Goal: Information Seeking & Learning: Find specific fact

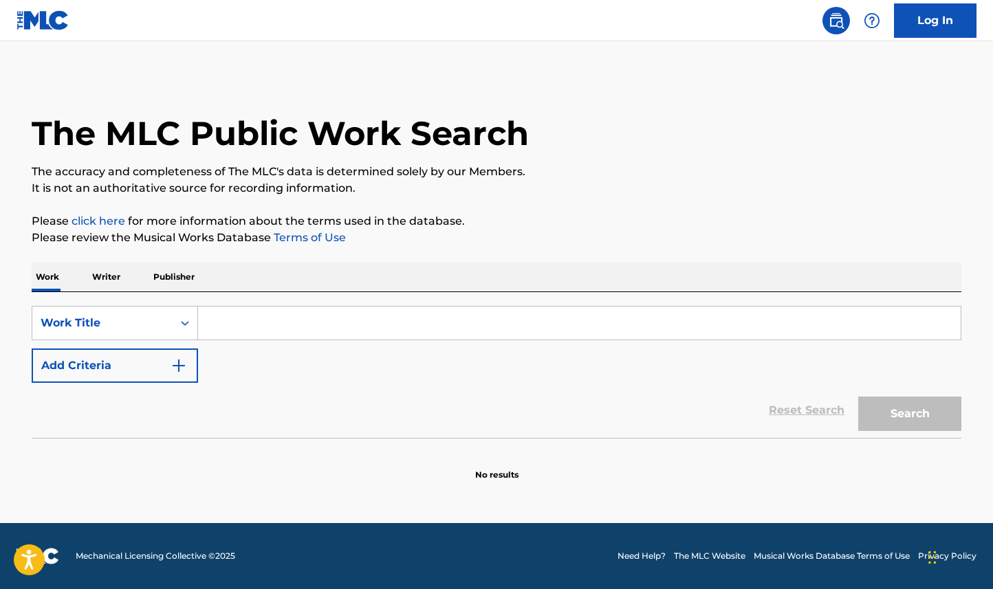
click at [226, 313] on input "Search Form" at bounding box center [579, 323] width 763 height 33
paste input "[PERSON_NAME] - Aarti"
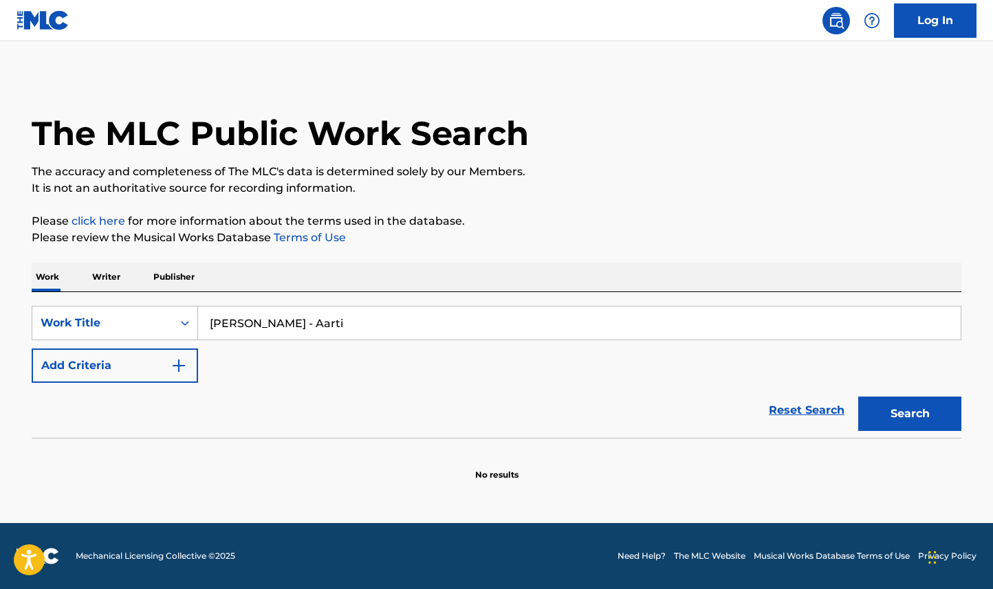
type input "[PERSON_NAME] - Aarti"
click at [858, 397] on button "Search" at bounding box center [909, 414] width 103 height 34
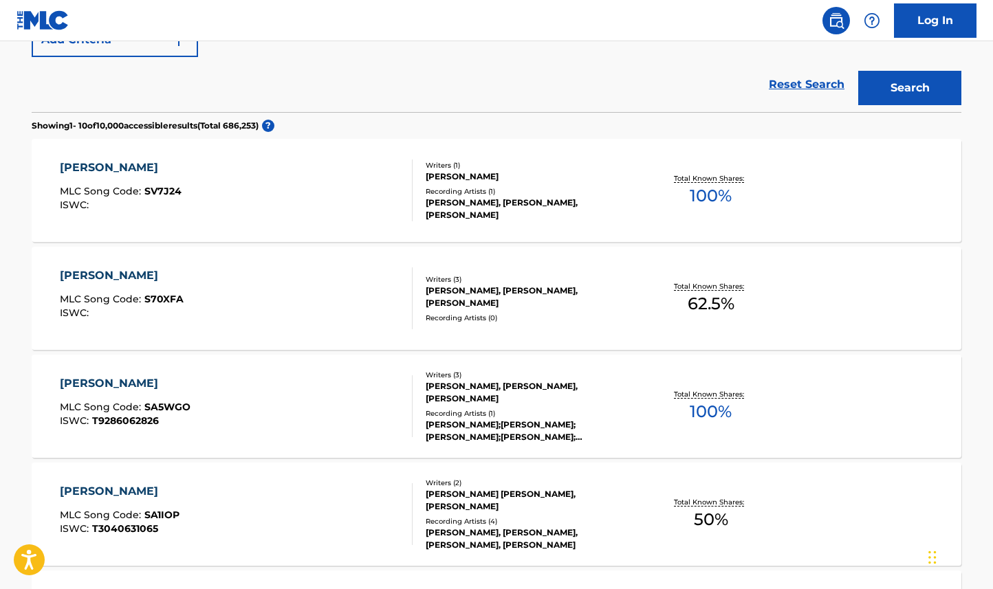
scroll to position [327, 0]
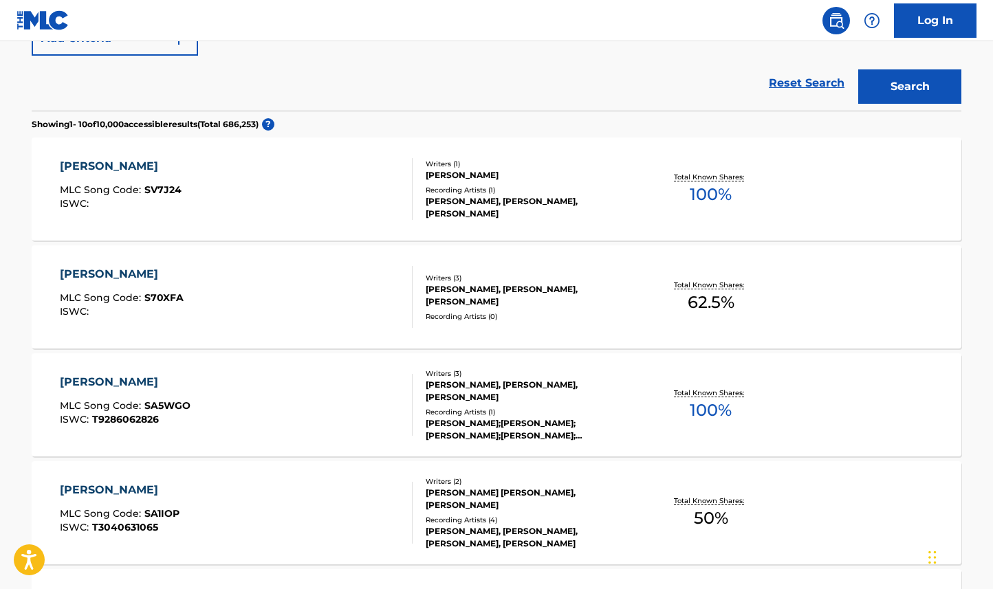
click at [638, 167] on div "[PERSON_NAME] MLC Song Code : SV7J24 ISWC : Writers ( 1 ) [PERSON_NAME] Recordi…" at bounding box center [497, 189] width 930 height 103
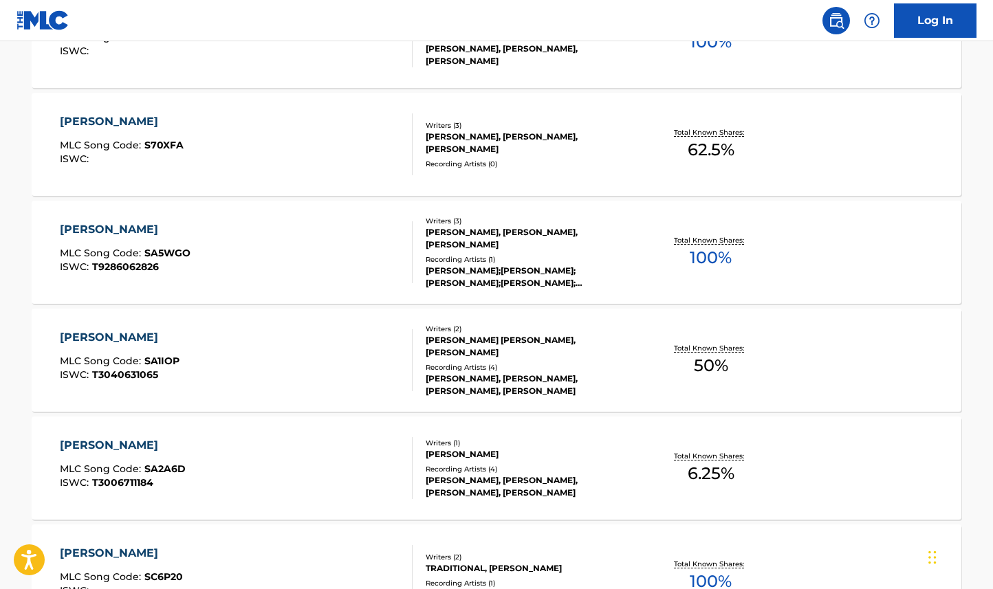
scroll to position [363, 0]
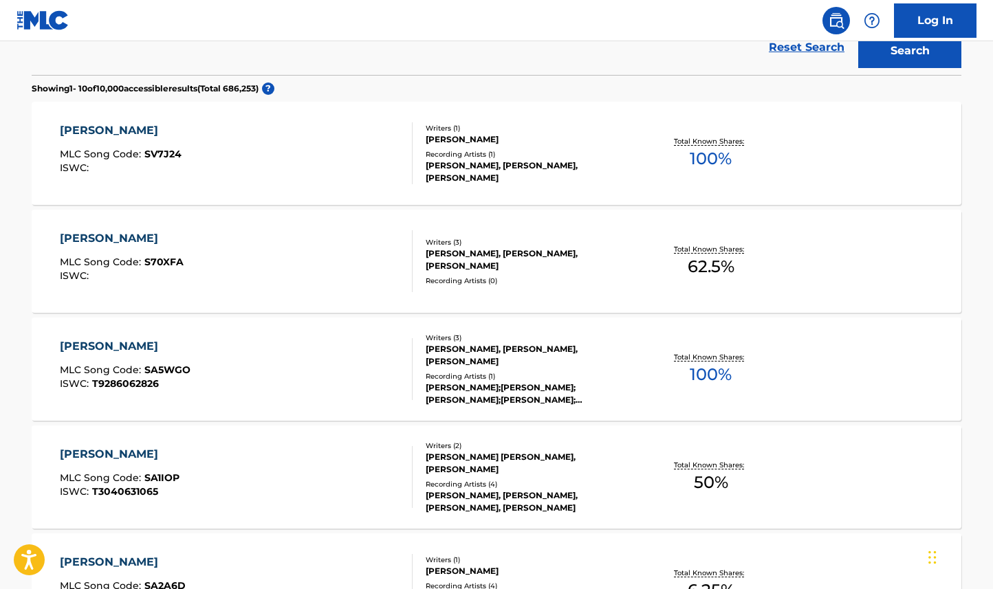
click at [608, 375] on div "Recording Artists ( 1 )" at bounding box center [530, 376] width 208 height 10
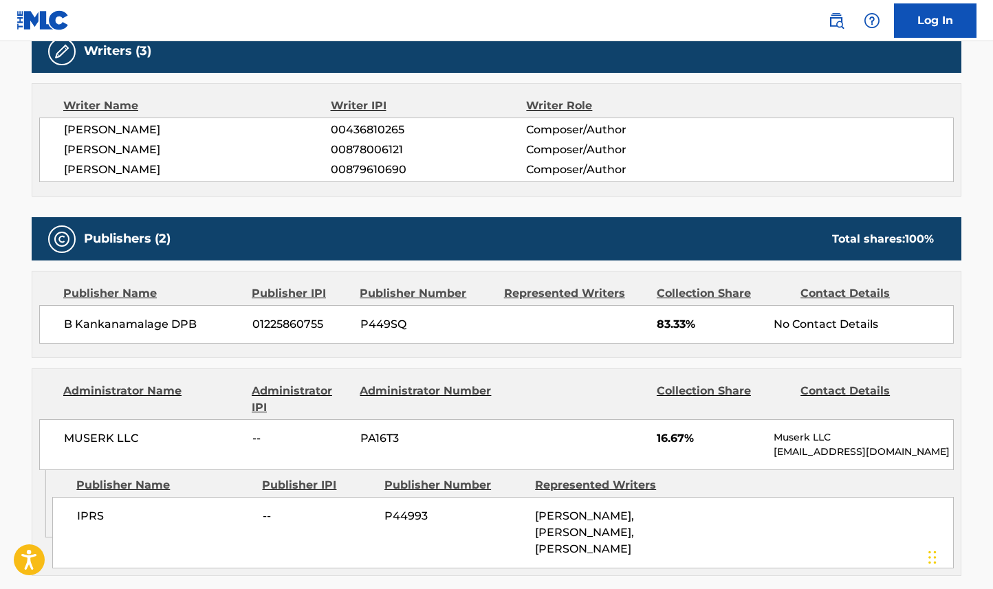
scroll to position [534, 0]
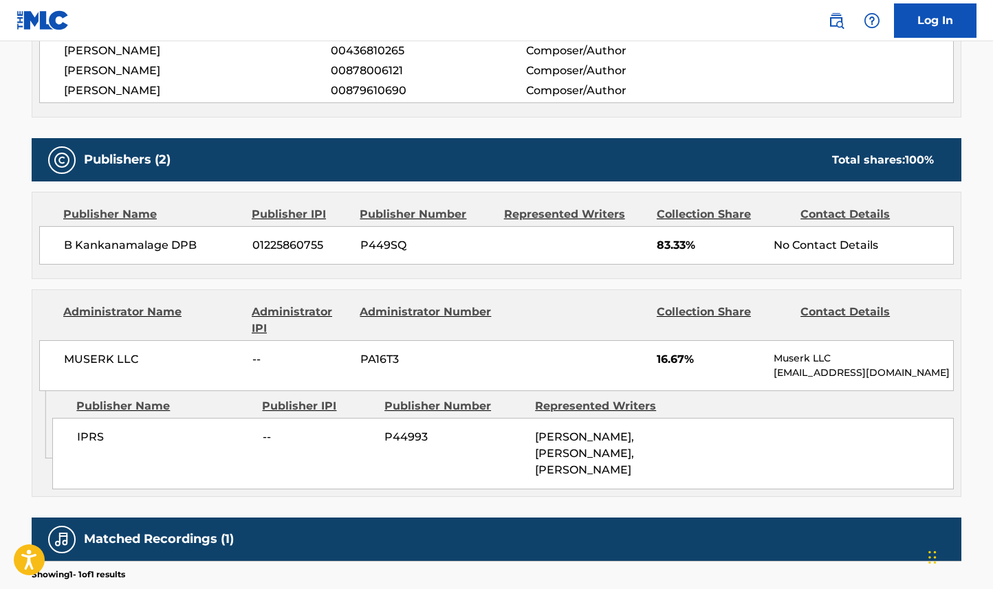
scroll to position [399, 0]
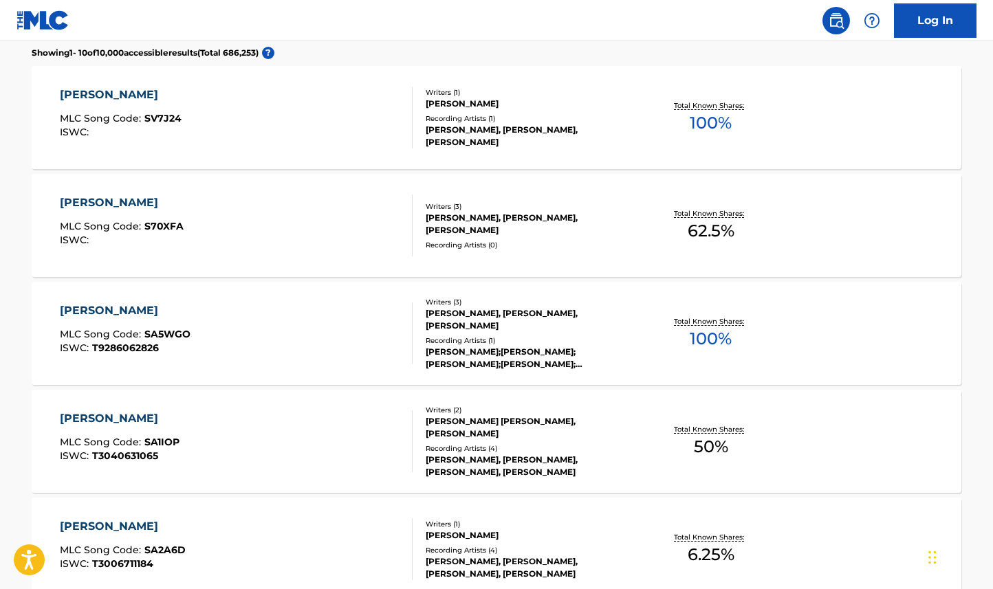
click at [652, 232] on div "Total Known Shares: 62.5 %" at bounding box center [710, 226] width 155 height 42
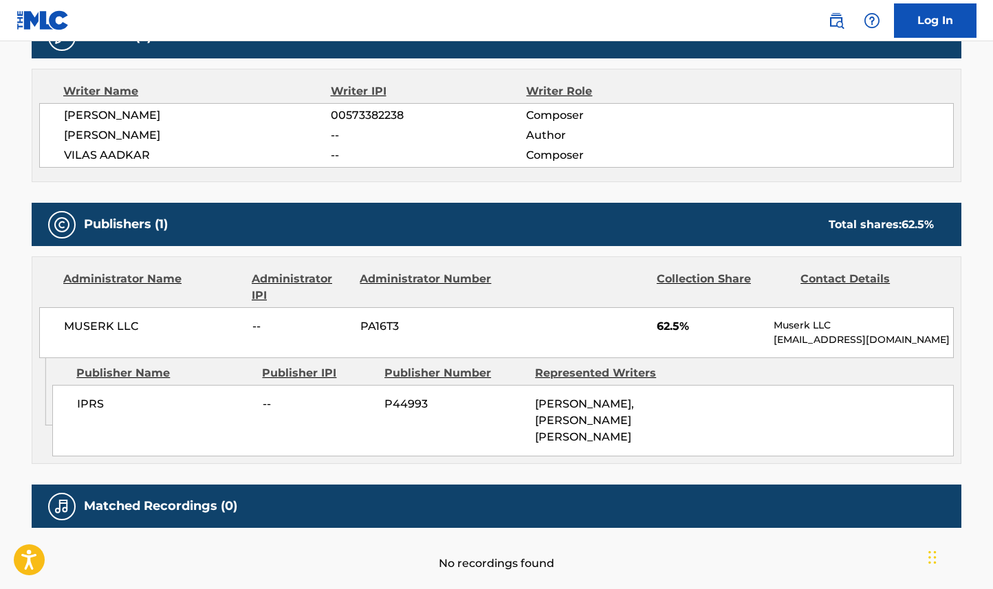
scroll to position [472, 0]
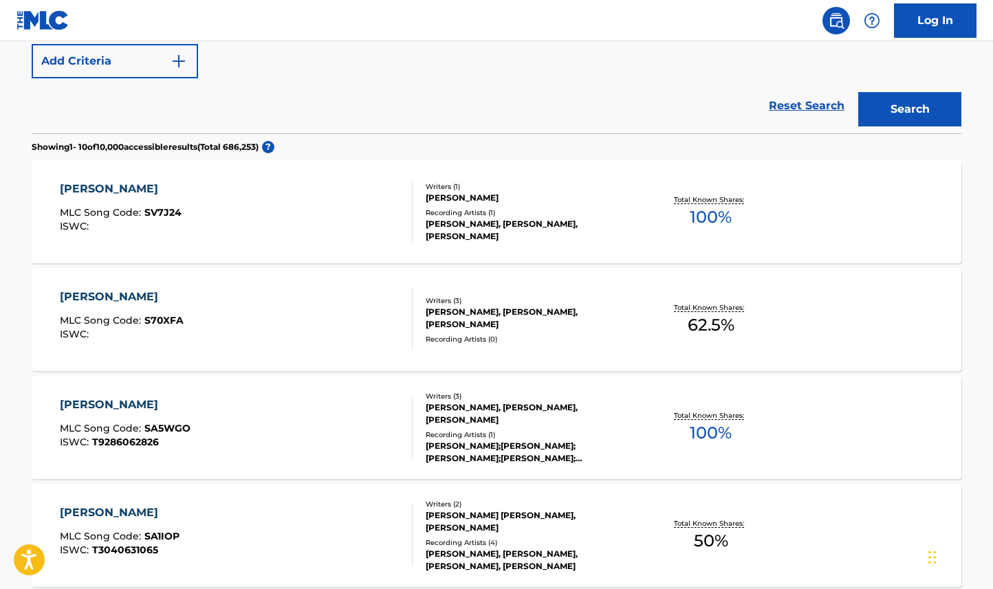
scroll to position [296, 0]
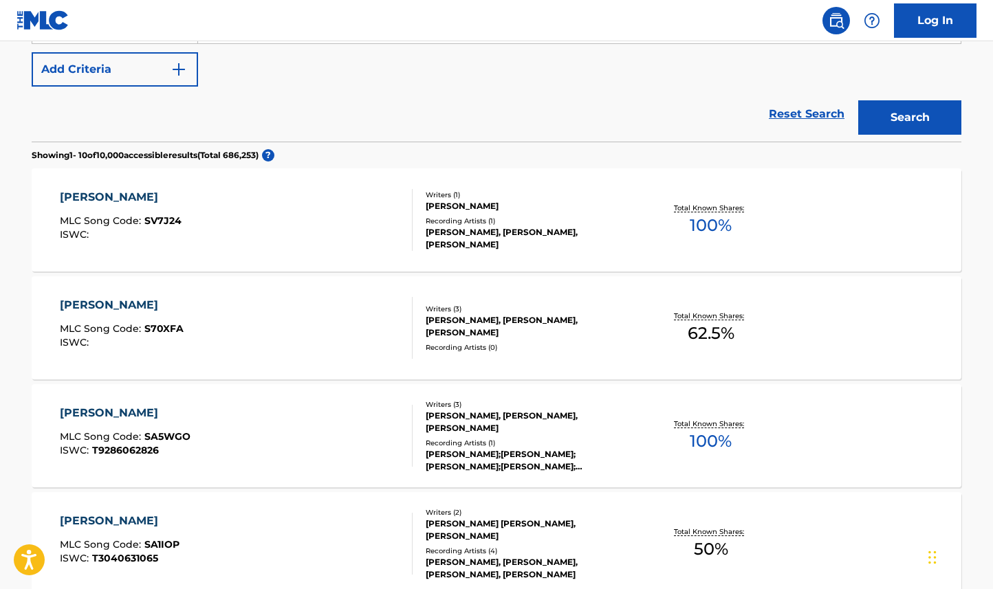
click at [106, 83] on button "Add Criteria" at bounding box center [115, 69] width 166 height 34
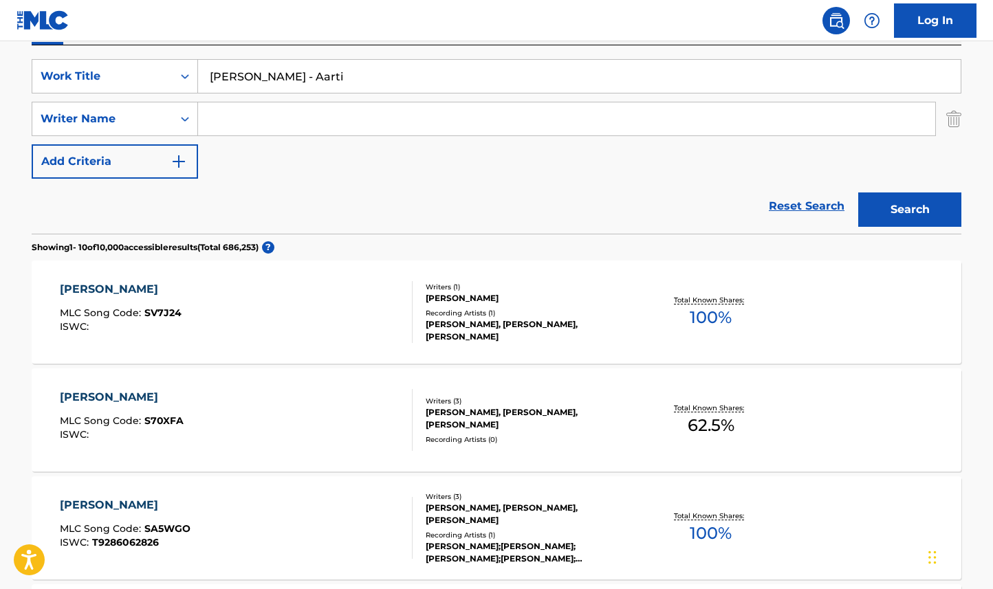
scroll to position [241, 0]
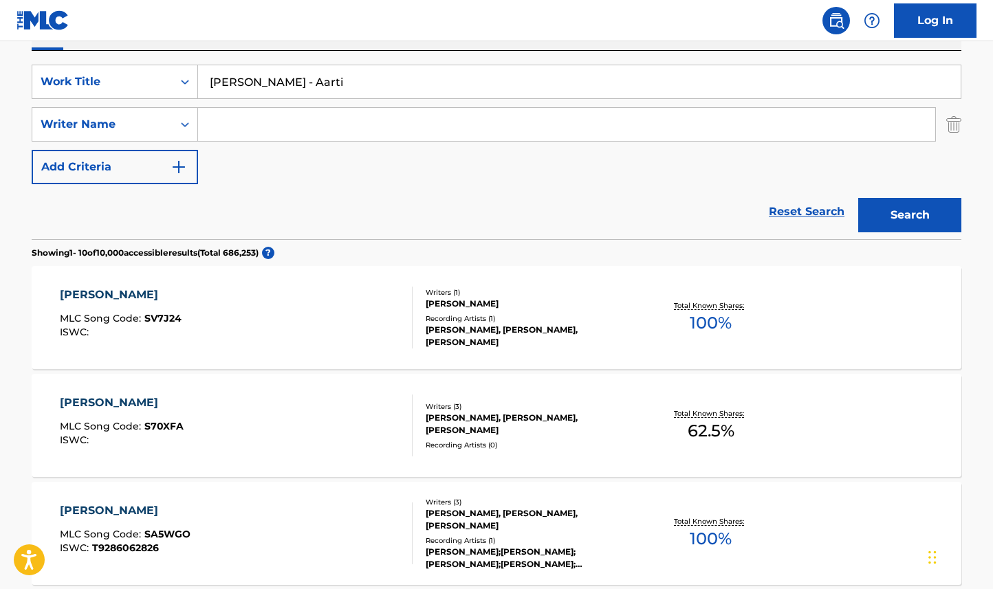
click at [240, 140] on input "Search Form" at bounding box center [566, 124] width 737 height 33
paste input "Vilas Aadkar"
type input "Vilas Aadkar"
click at [858, 198] on button "Search" at bounding box center [909, 215] width 103 height 34
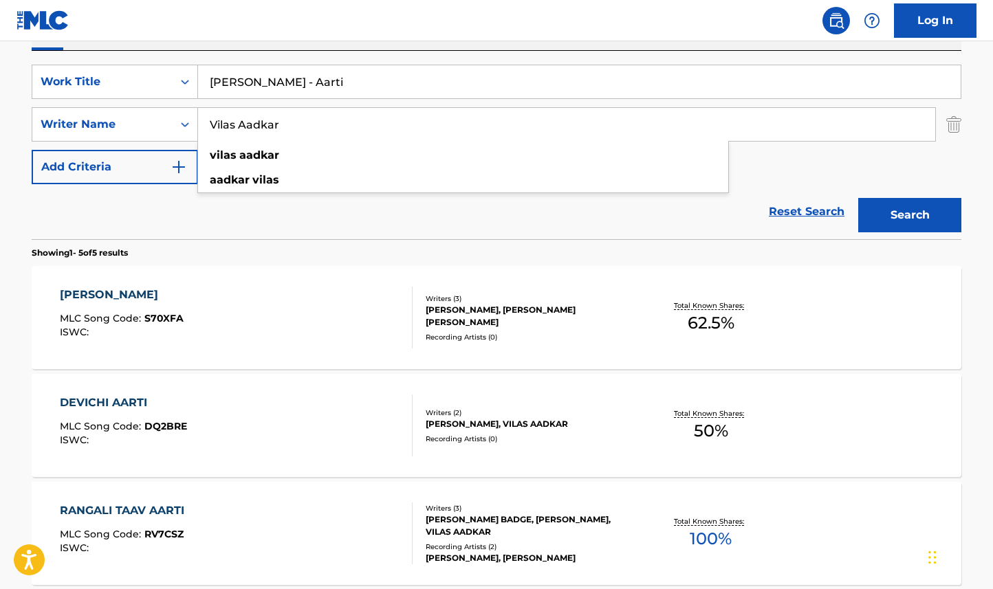
click at [296, 84] on input "[PERSON_NAME] - Aarti" at bounding box center [579, 81] width 763 height 33
click at [309, 130] on input "Vilas Aadkar" at bounding box center [566, 124] width 737 height 33
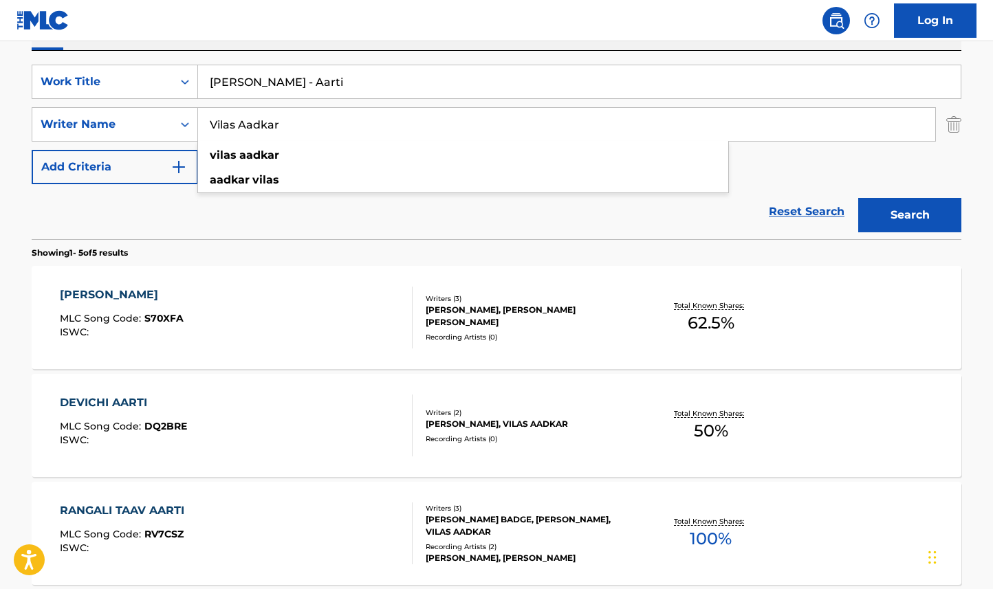
click at [309, 130] on input "Vilas Aadkar" at bounding box center [566, 124] width 737 height 33
click at [392, 87] on input "[PERSON_NAME] - Aarti" at bounding box center [579, 81] width 763 height 33
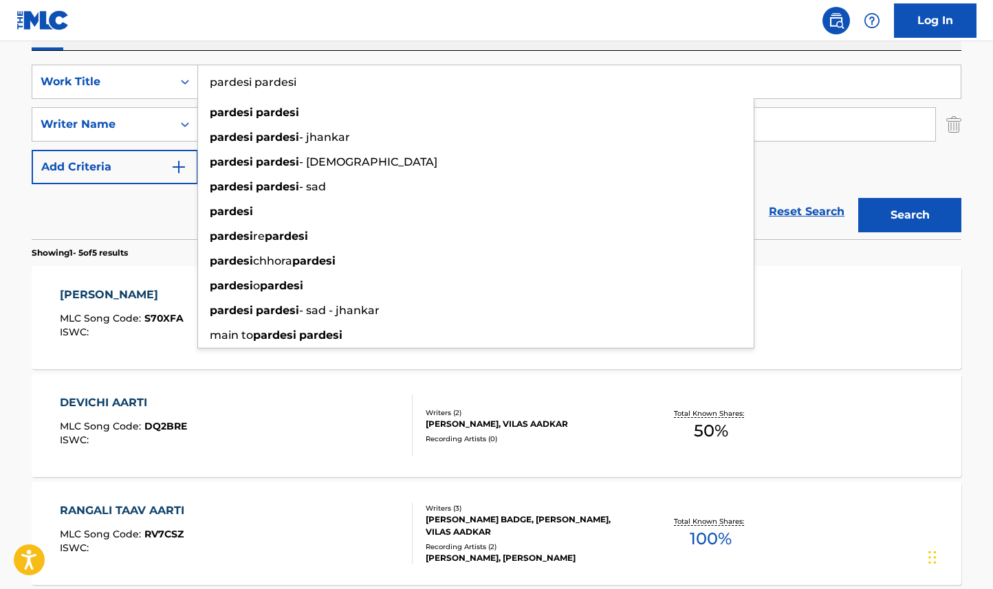
type input "pardesi pardesi"
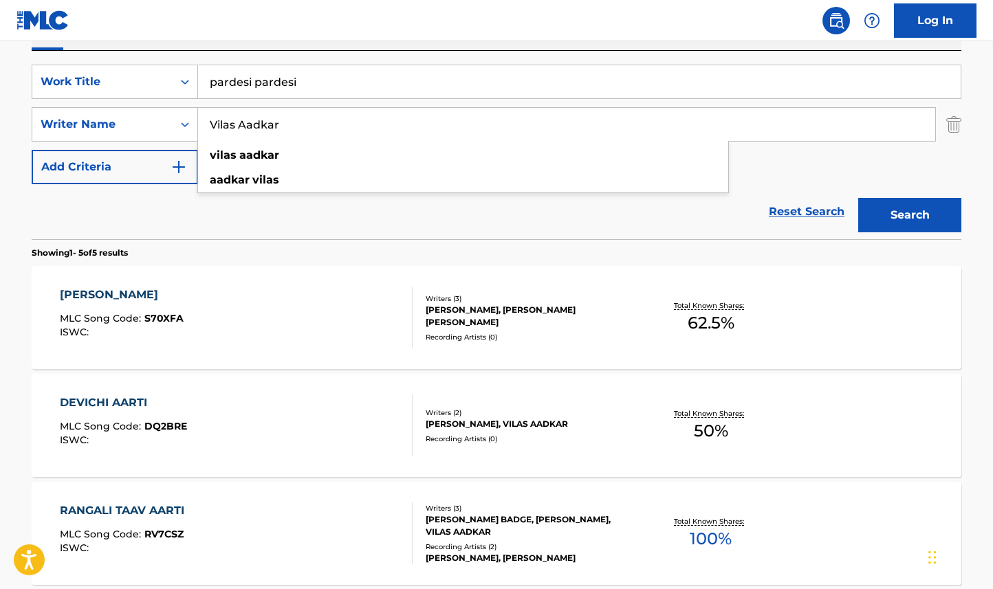
paste input "[PERSON_NAME]"
type input "[PERSON_NAME]"
click at [858, 198] on button "Search" at bounding box center [909, 215] width 103 height 34
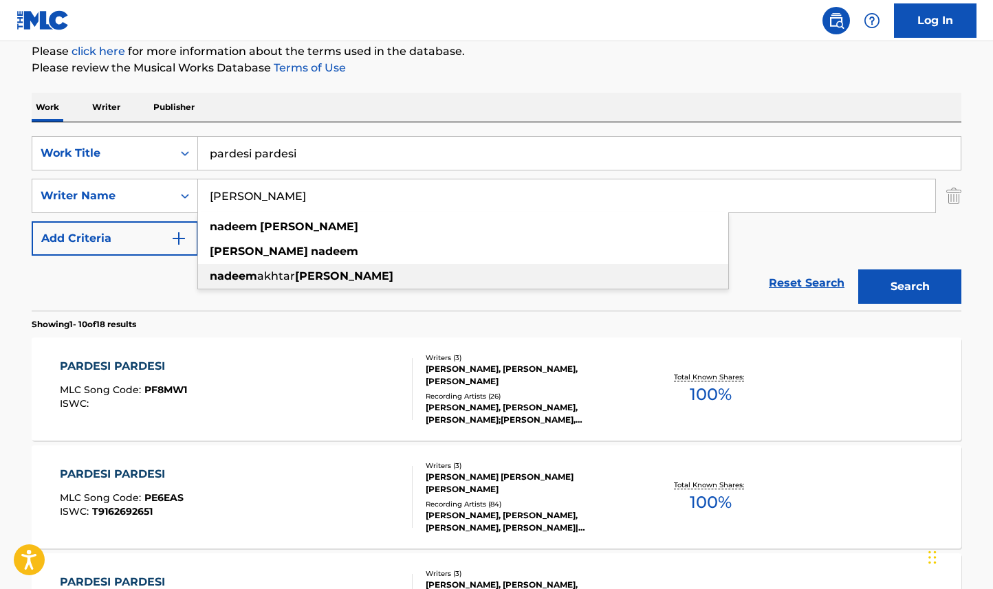
scroll to position [168, 0]
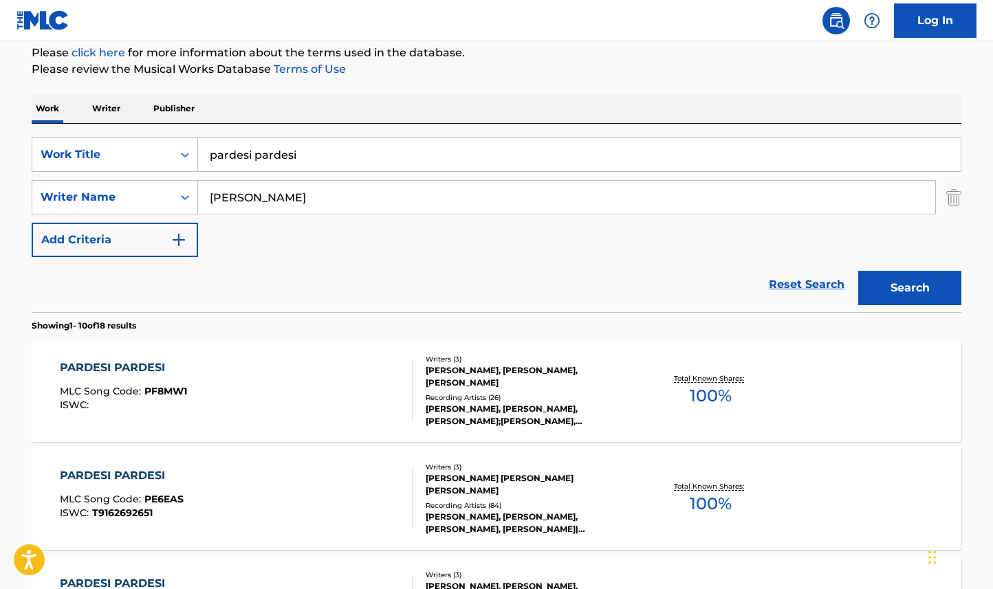
click at [690, 399] on span "100 %" at bounding box center [711, 396] width 42 height 25
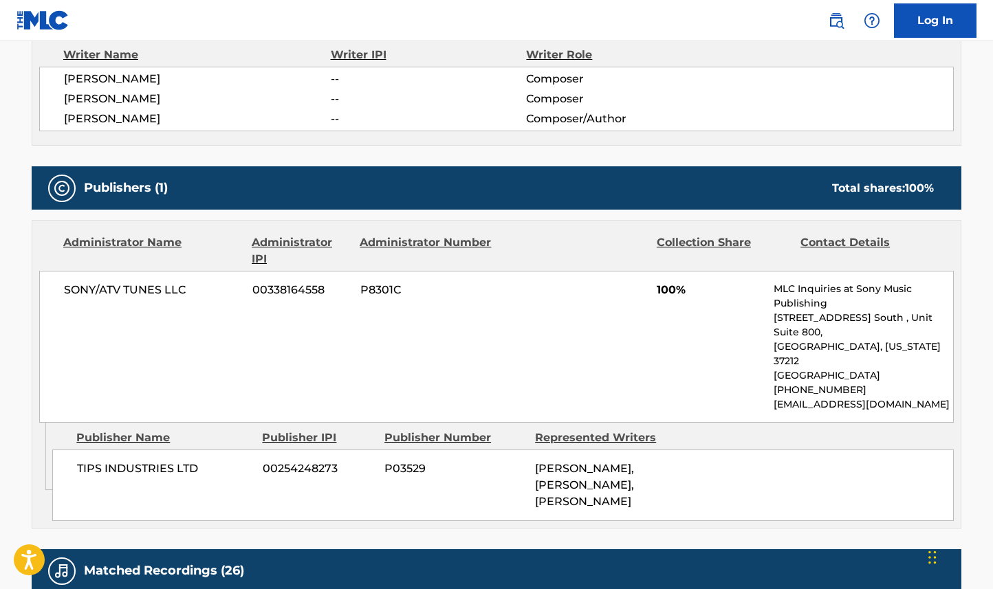
scroll to position [168, 0]
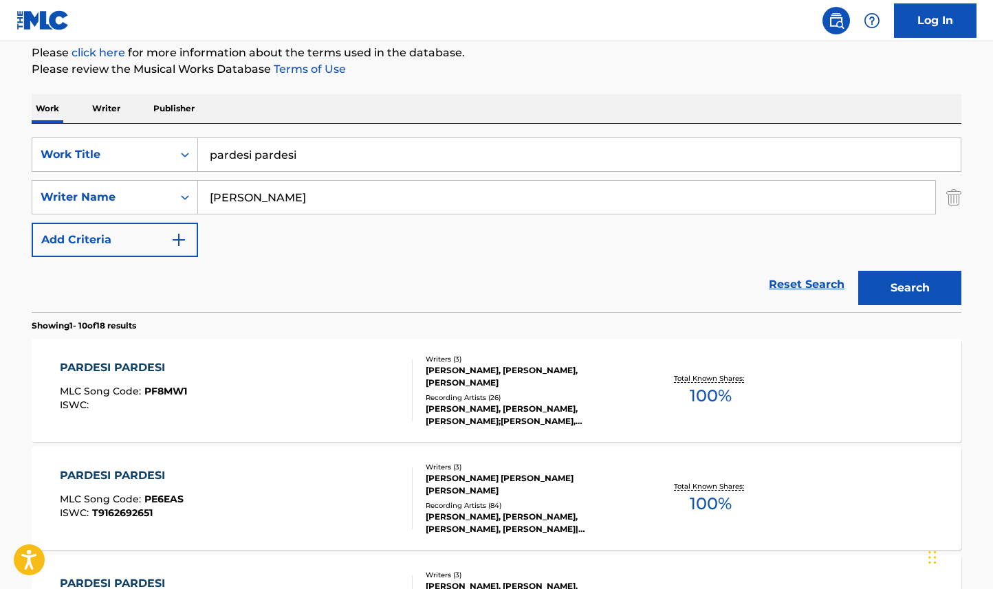
click at [615, 505] on div "Recording Artists ( 84 )" at bounding box center [530, 506] width 208 height 10
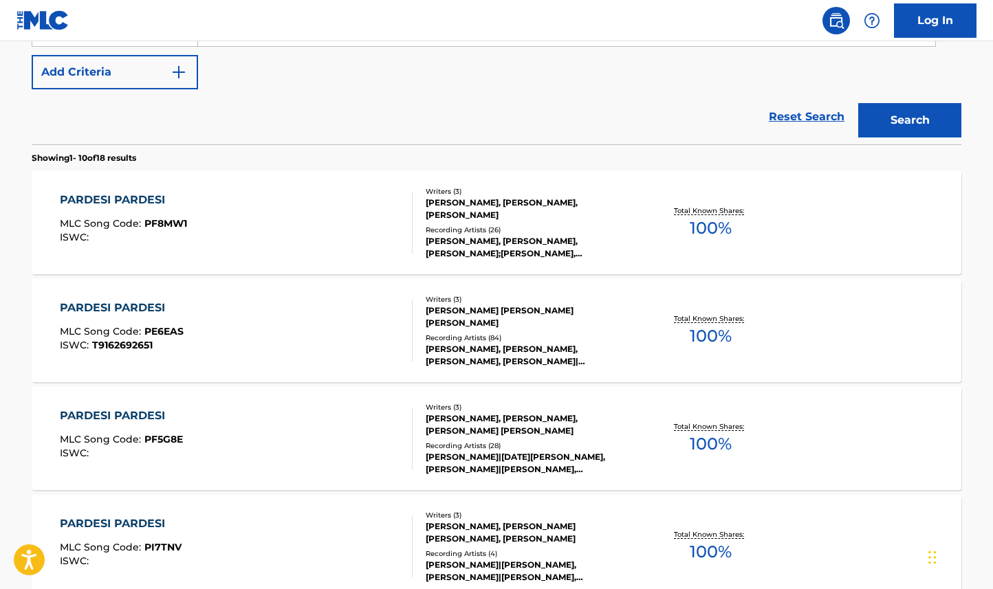
scroll to position [340, 0]
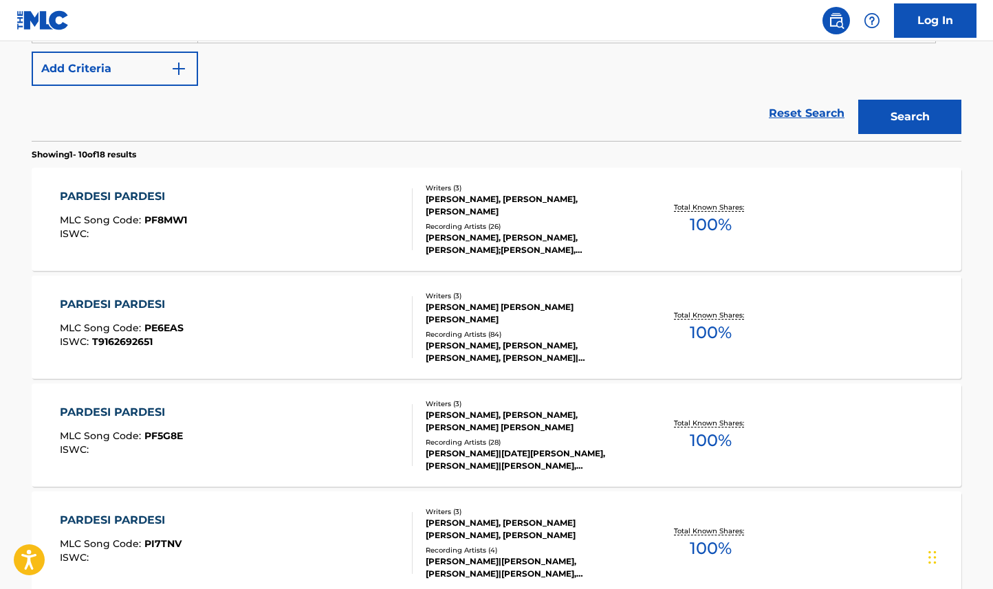
click at [617, 484] on div "PARDESI PARDESI MLC Song Code : PF5G8E ISWC : Writers ( 3 ) [PERSON_NAME], [PER…" at bounding box center [497, 435] width 930 height 103
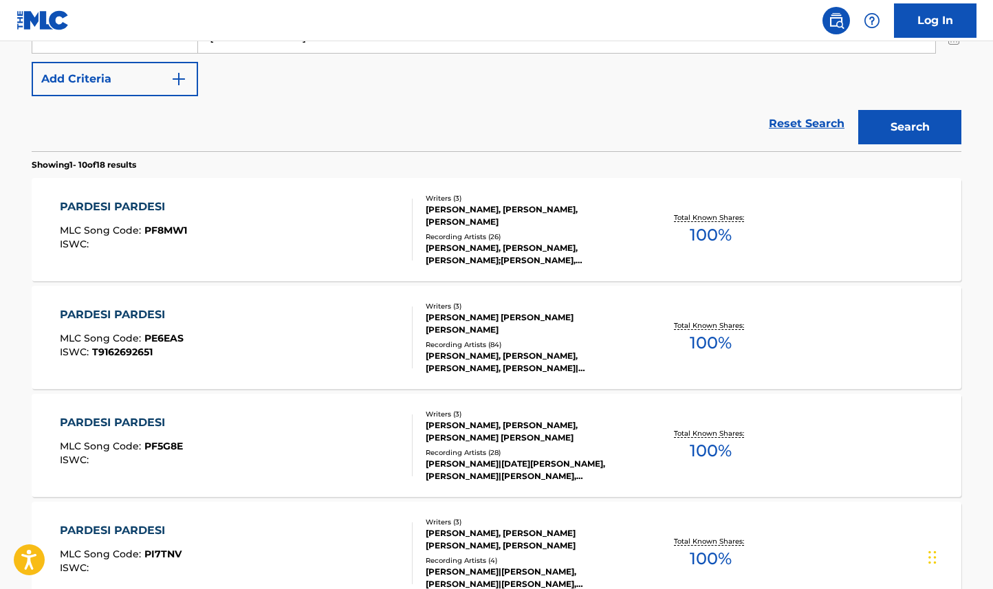
scroll to position [325, 0]
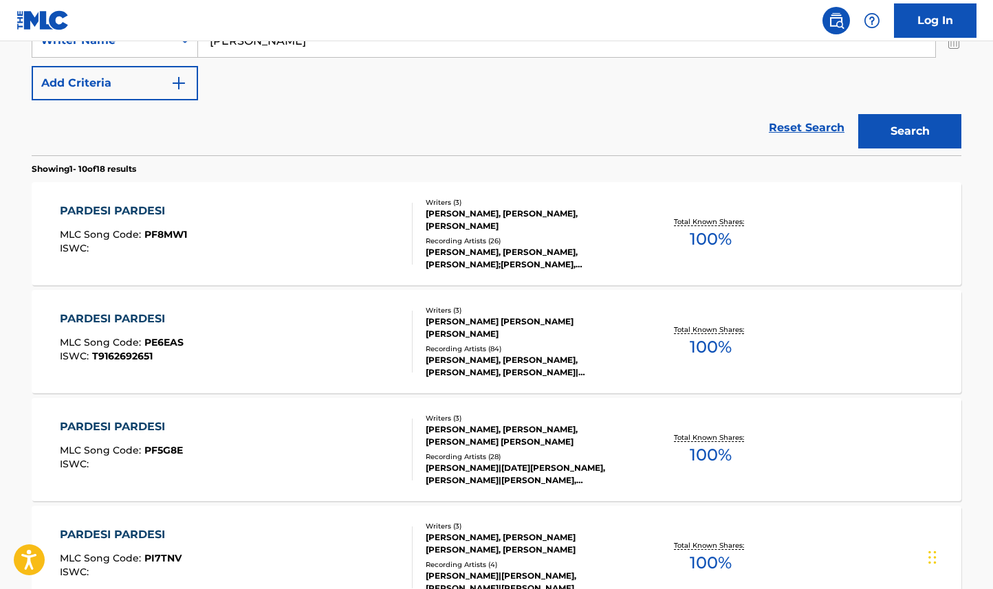
click at [573, 234] on div "Writers ( 3 ) [PERSON_NAME], [PERSON_NAME], [PERSON_NAME] Recording Artists ( 2…" at bounding box center [523, 234] width 221 height 74
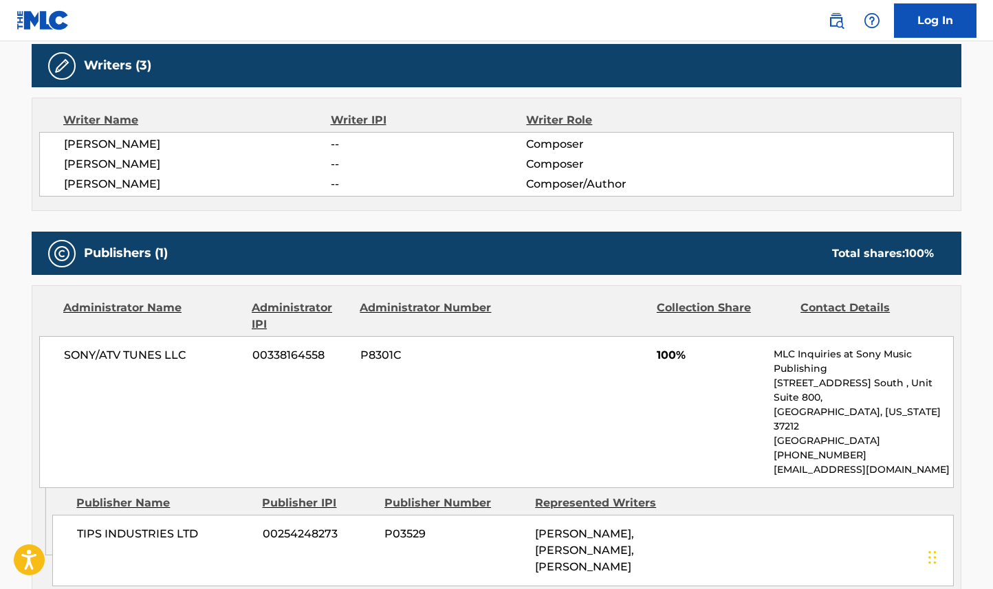
scroll to position [425, 0]
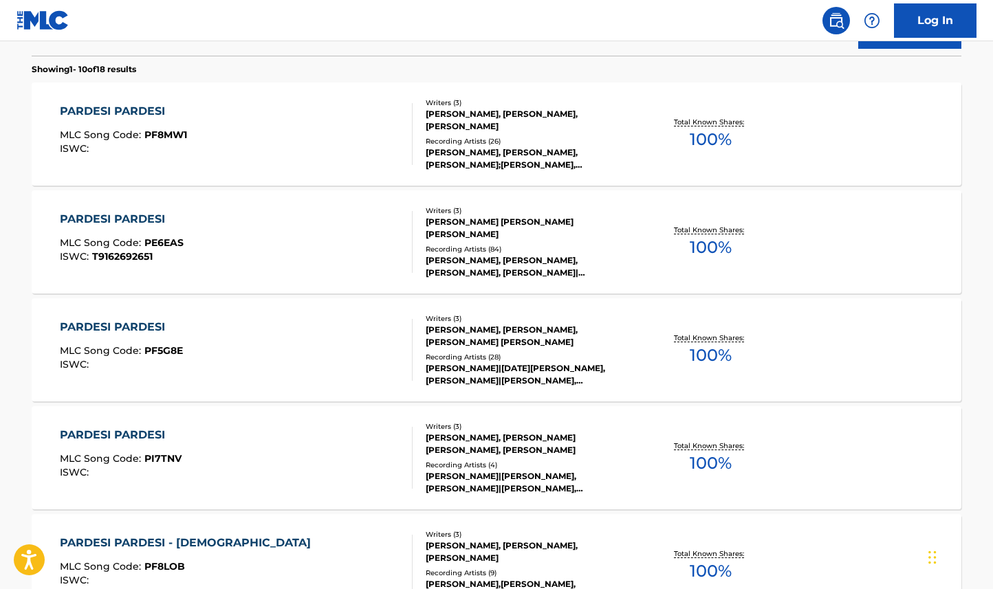
scroll to position [404, 0]
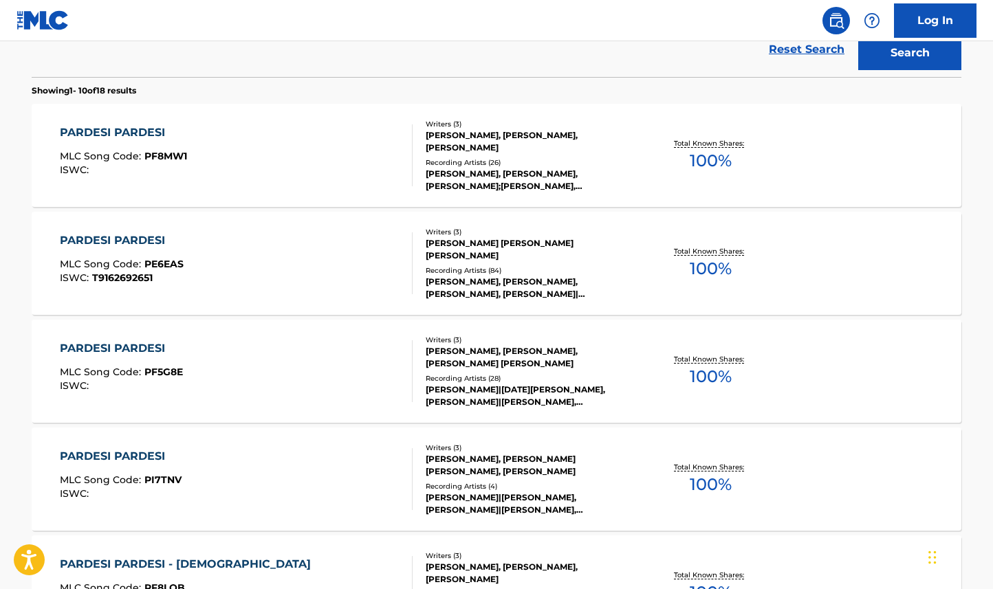
click at [426, 287] on div "[PERSON_NAME], [PERSON_NAME], [PERSON_NAME], [PERSON_NAME]|[PERSON_NAME]|[PERSO…" at bounding box center [530, 288] width 208 height 25
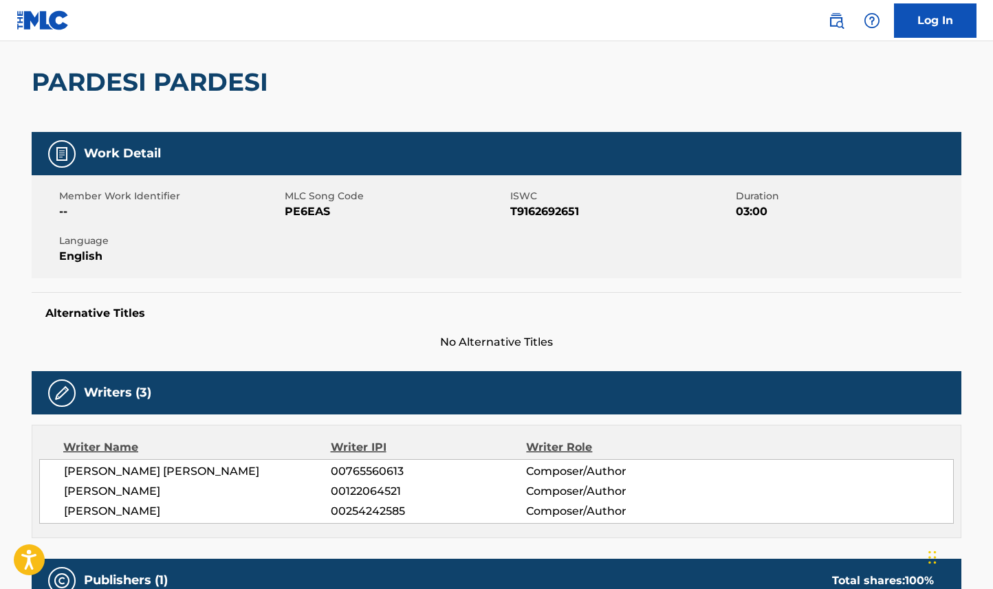
scroll to position [249, 0]
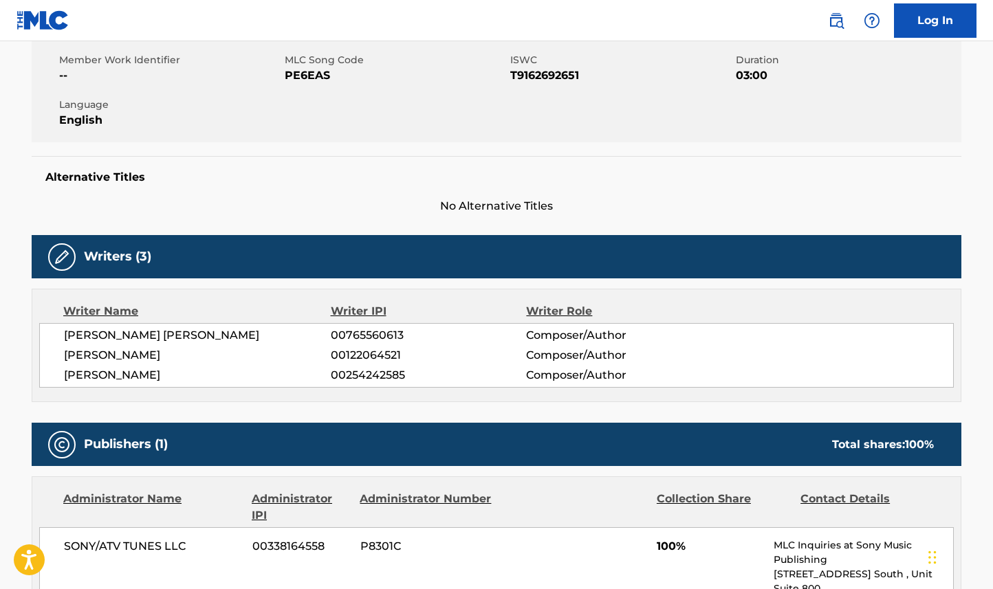
click at [144, 334] on span "[PERSON_NAME] [PERSON_NAME]" at bounding box center [197, 335] width 267 height 17
copy div "[PERSON_NAME] [PERSON_NAME]"
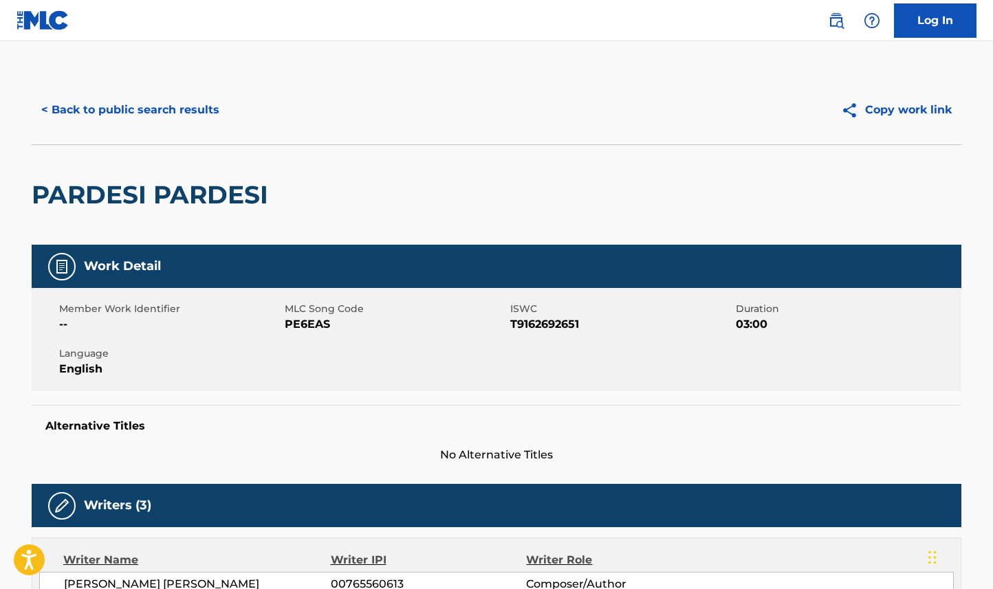
click at [168, 188] on h2 "PARDESI PARDESI" at bounding box center [153, 194] width 243 height 31
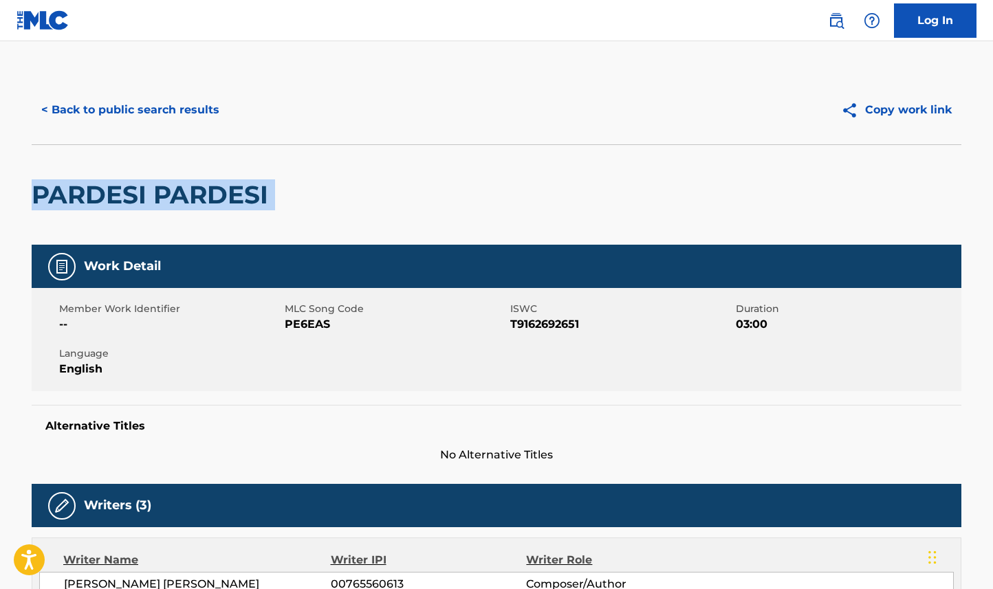
click at [168, 188] on h2 "PARDESI PARDESI" at bounding box center [153, 194] width 243 height 31
click at [188, 100] on button "< Back to public search results" at bounding box center [130, 110] width 197 height 34
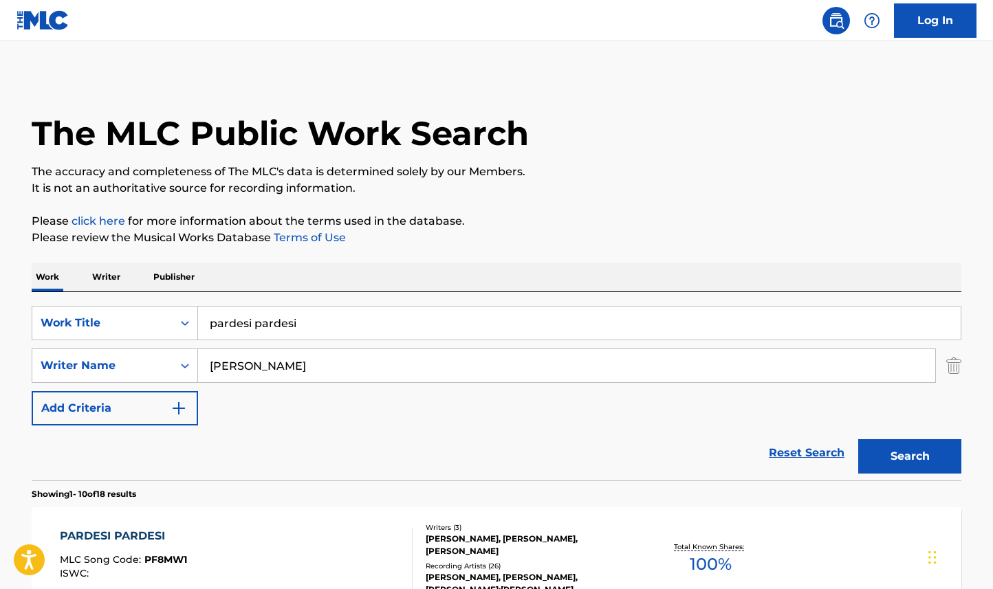
click at [309, 325] on input "pardesi pardesi" at bounding box center [579, 323] width 763 height 33
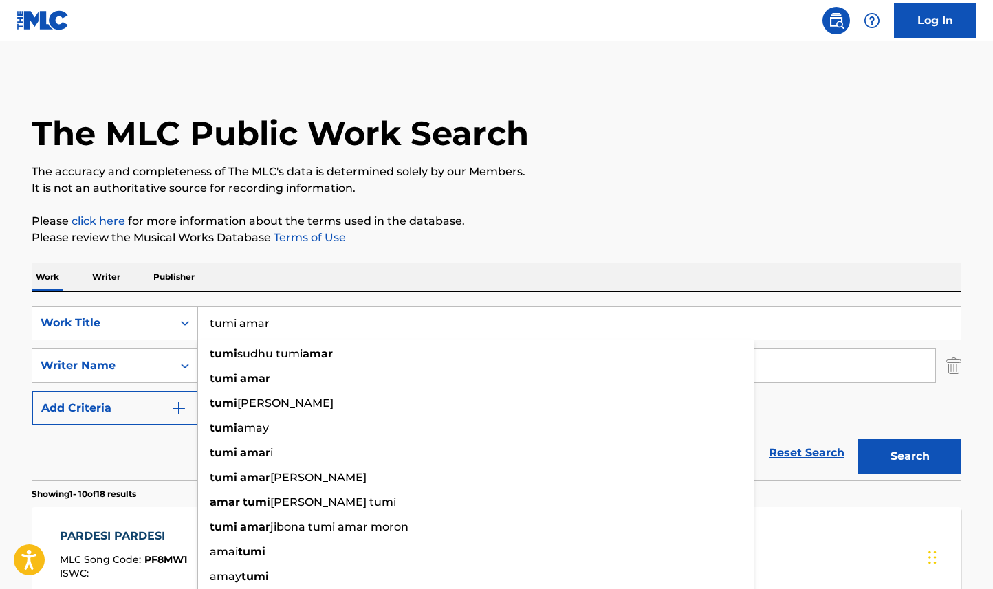
type input "tumi amar"
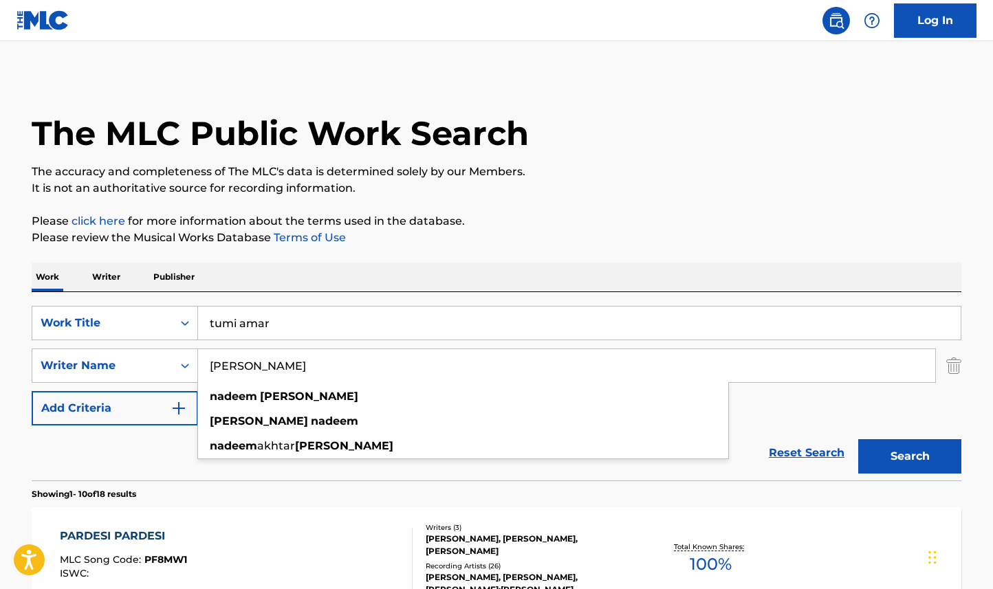
paste input "[PERSON_NAME]"
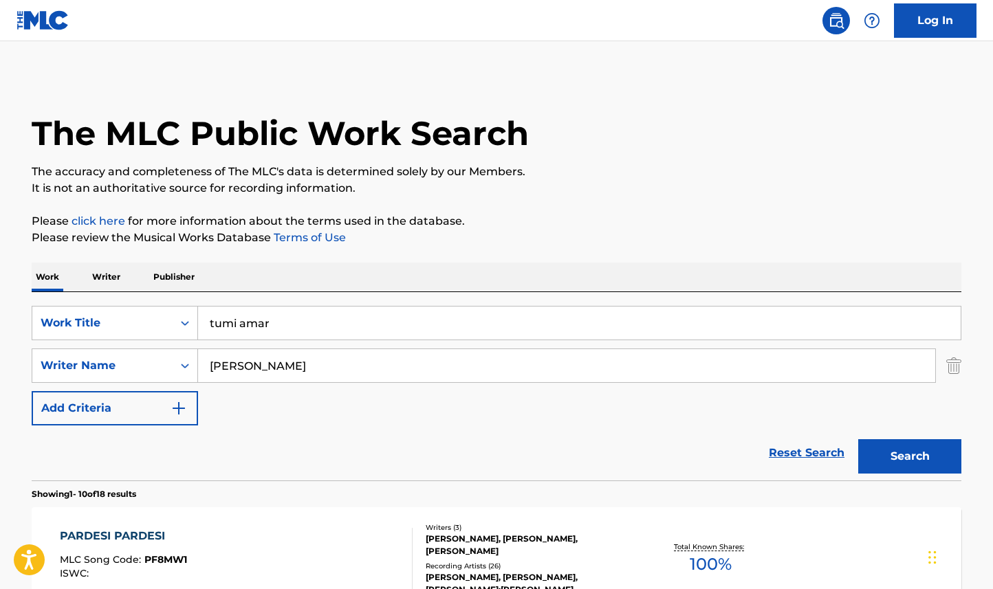
type input "[PERSON_NAME]"
click at [858, 439] on button "Search" at bounding box center [909, 456] width 103 height 34
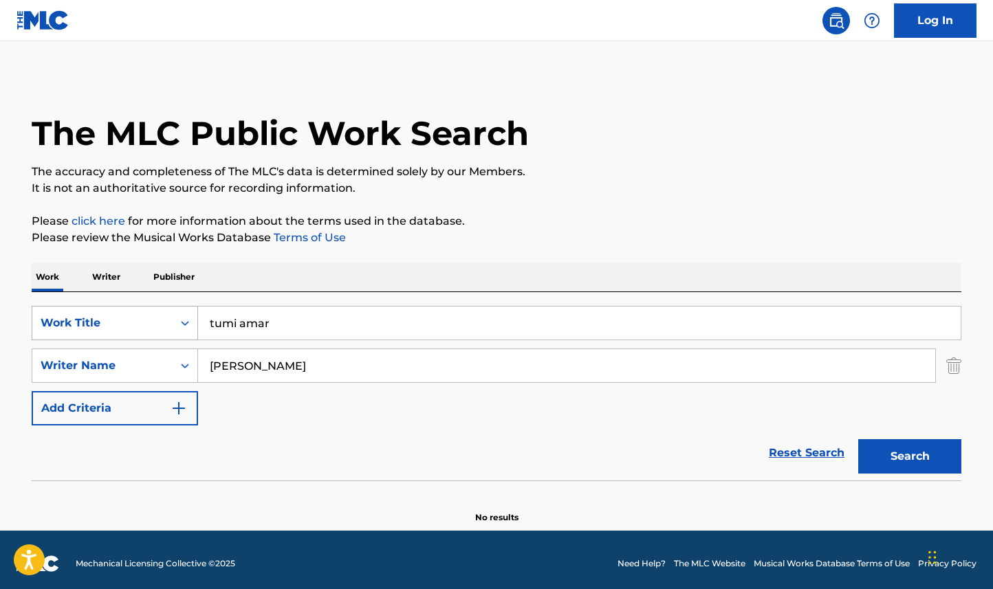
click at [128, 327] on div "Work Title" at bounding box center [103, 323] width 124 height 17
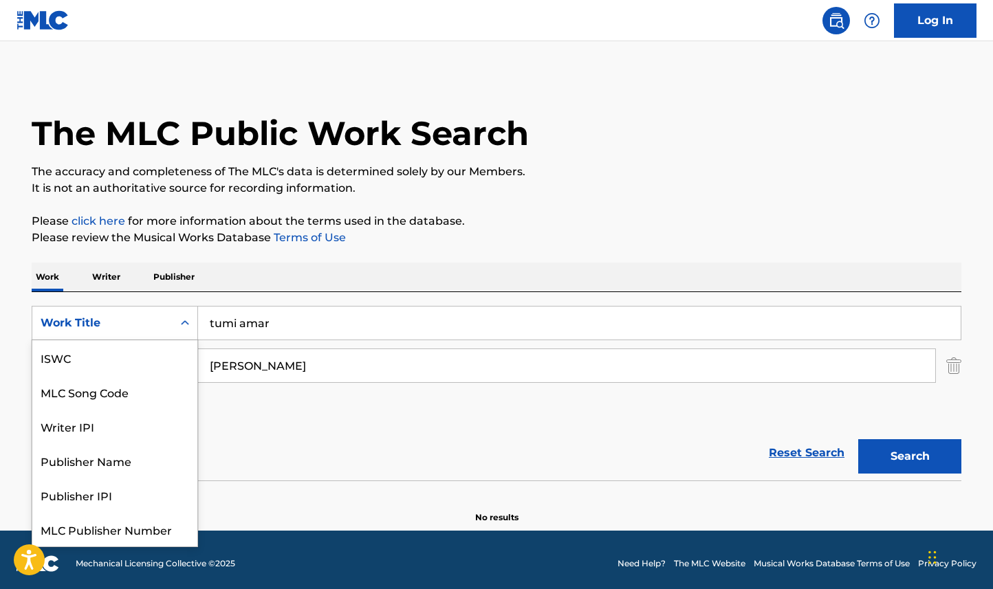
scroll to position [34, 0]
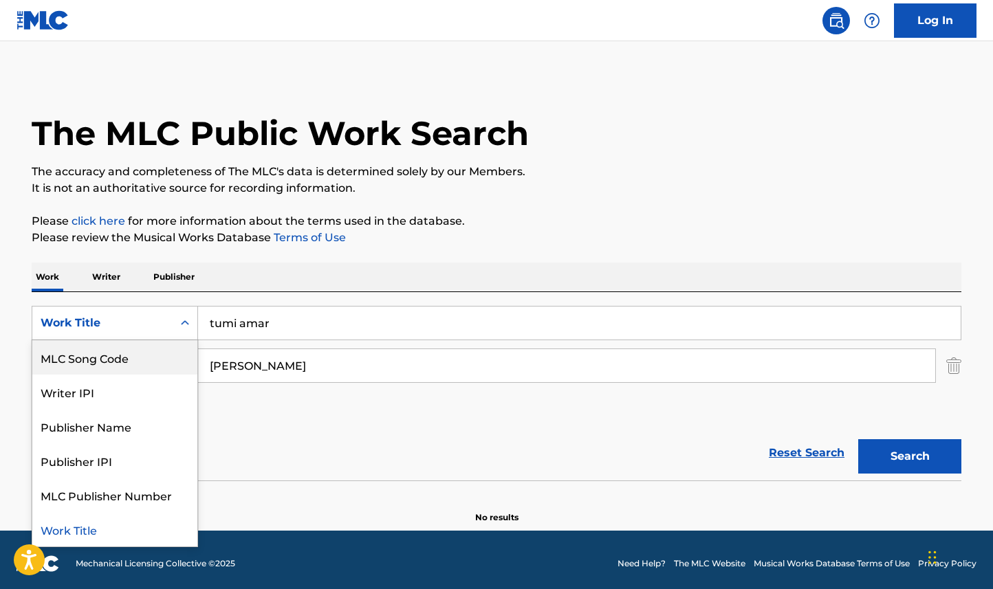
click at [134, 350] on div "MLC Song Code" at bounding box center [114, 357] width 165 height 34
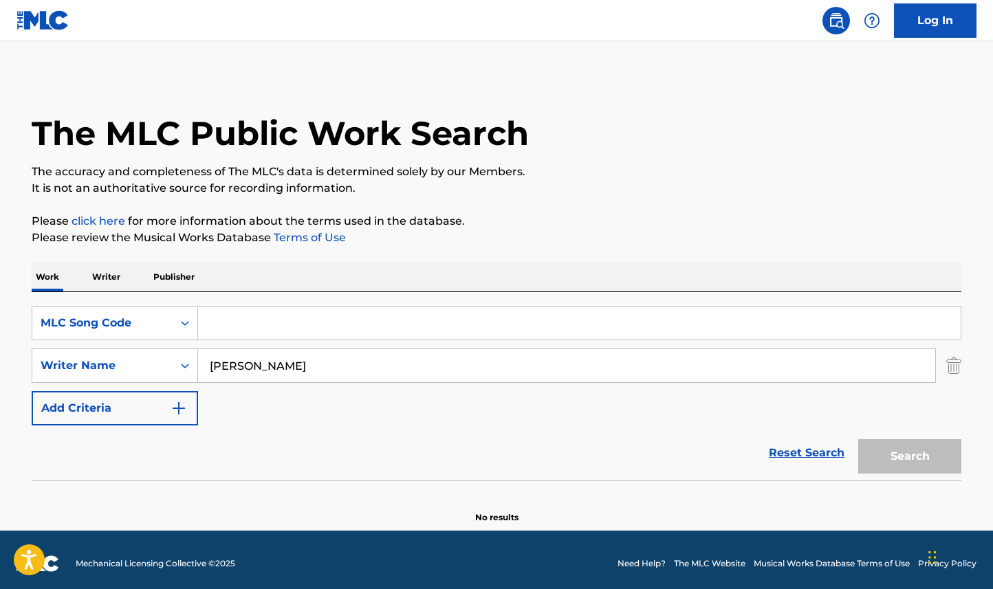
click at [231, 326] on input "Search Form" at bounding box center [579, 323] width 763 height 33
paste input "TW5U8S"
type input "TW5U8S"
click at [950, 367] on img "Search Form" at bounding box center [953, 366] width 15 height 34
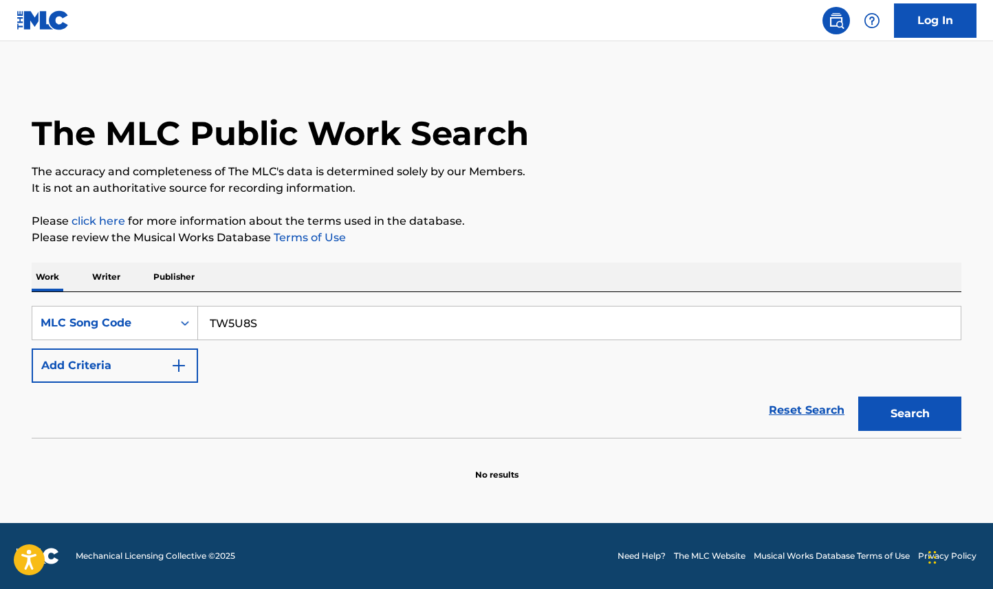
click at [913, 406] on button "Search" at bounding box center [909, 414] width 103 height 34
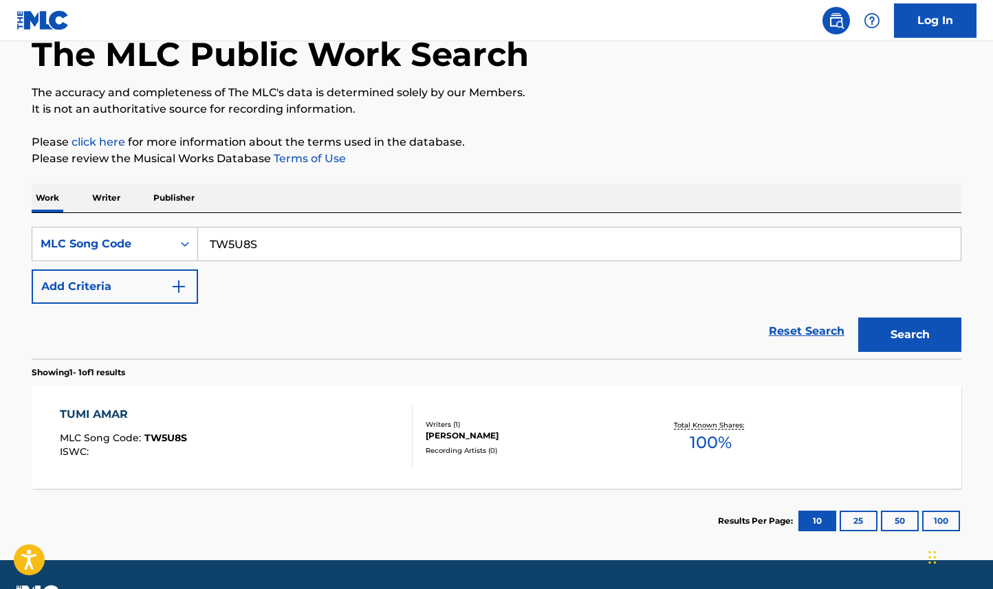
scroll to position [80, 0]
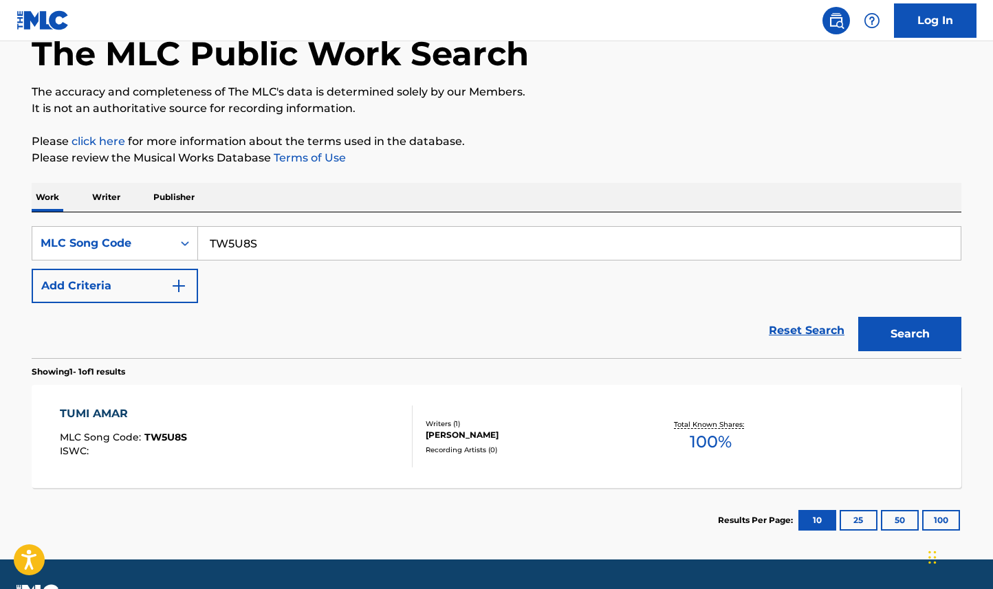
click at [517, 448] on div "Recording Artists ( 0 )" at bounding box center [530, 450] width 208 height 10
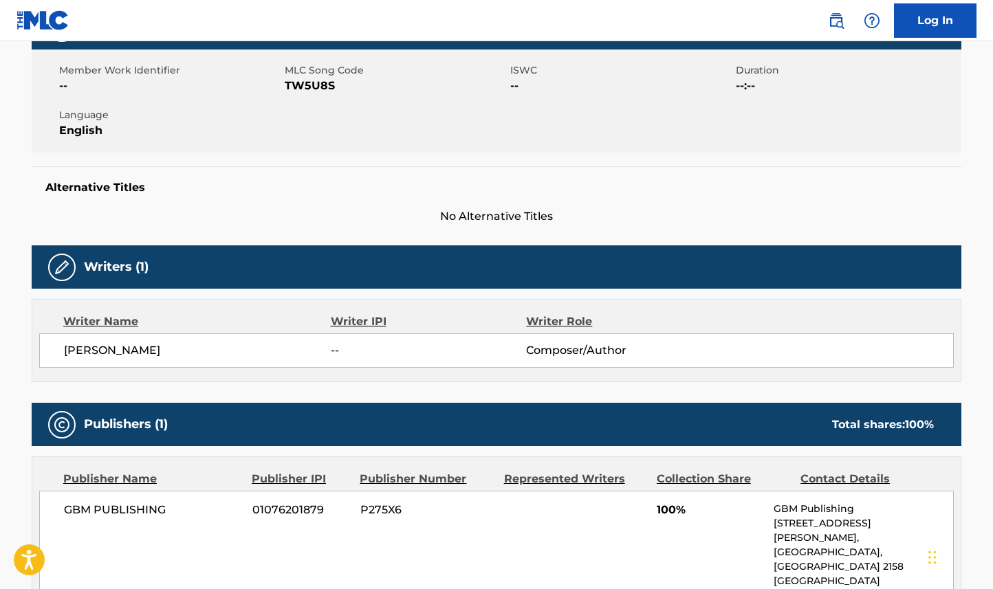
scroll to position [422, 0]
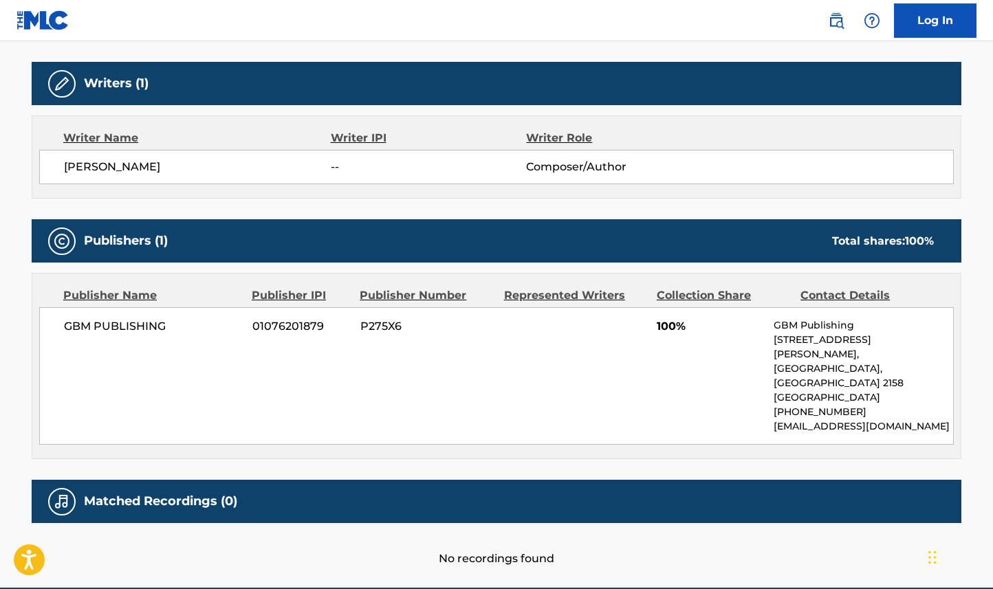
click at [141, 166] on span "[PERSON_NAME]" at bounding box center [197, 167] width 267 height 17
copy span "[PERSON_NAME]"
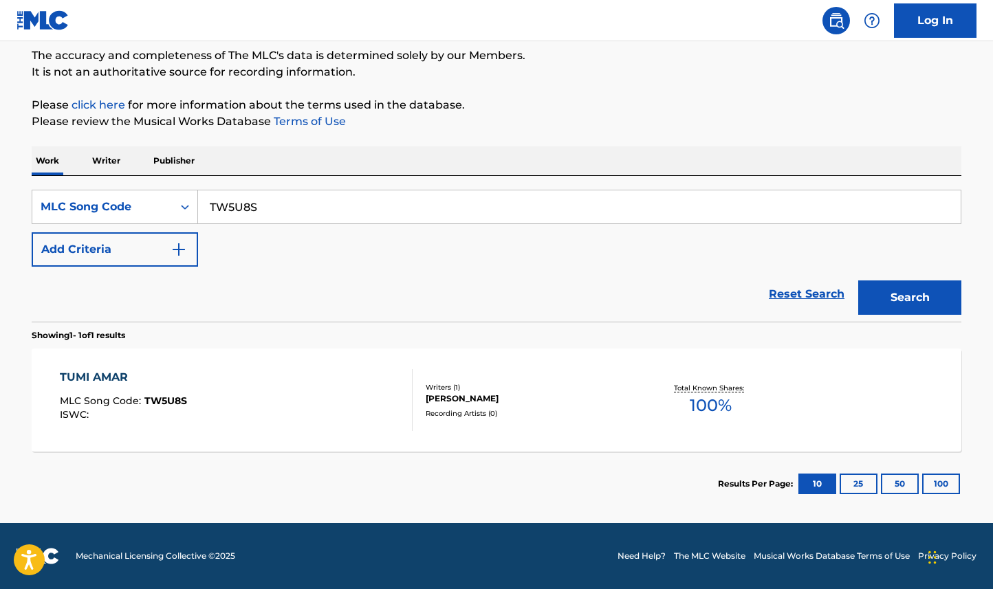
scroll to position [80, 0]
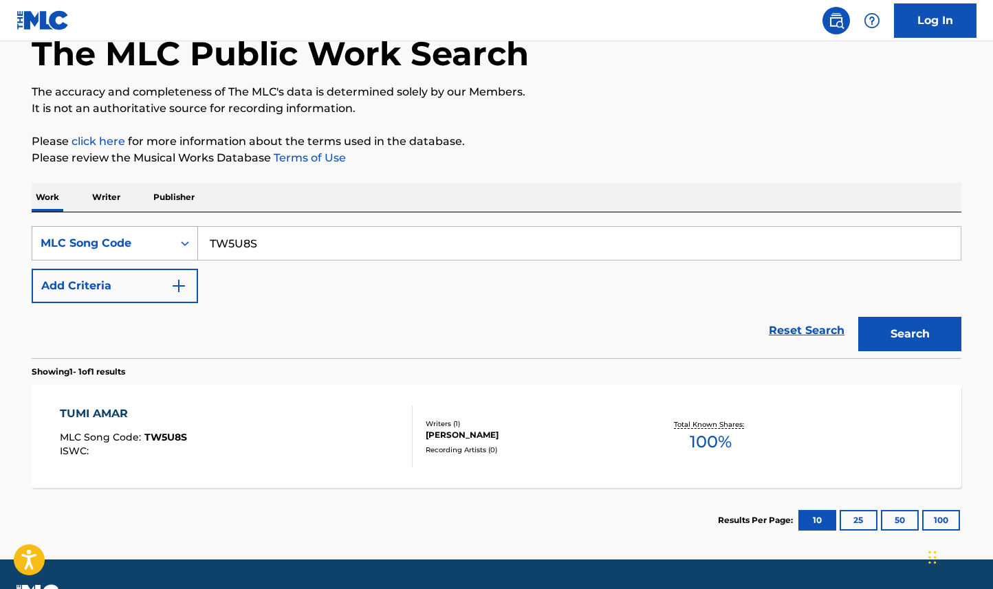
click at [124, 248] on div "MLC Song Code" at bounding box center [103, 243] width 124 height 17
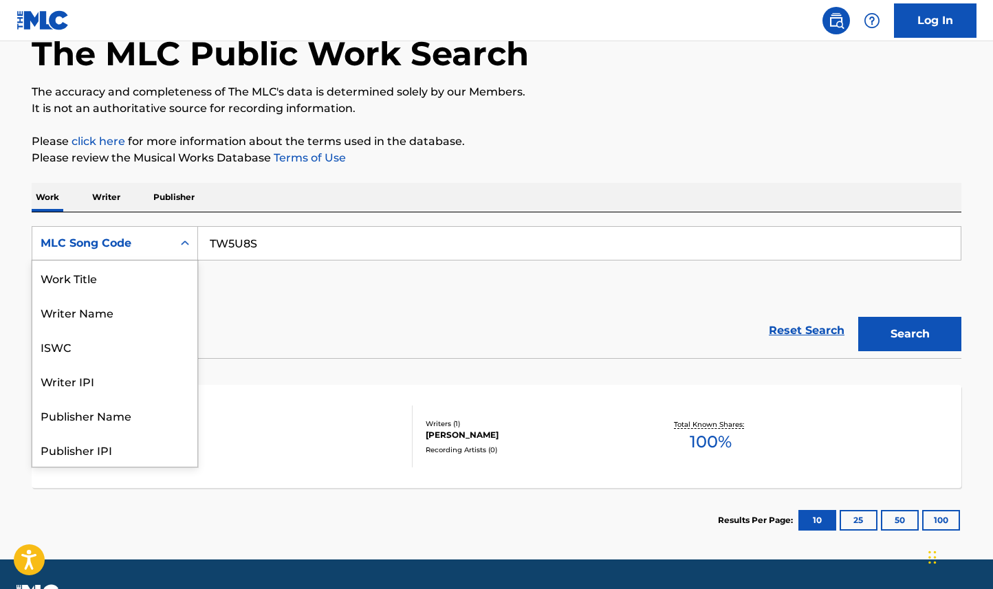
scroll to position [69, 0]
click at [235, 246] on input "TW5U8S" at bounding box center [579, 243] width 763 height 33
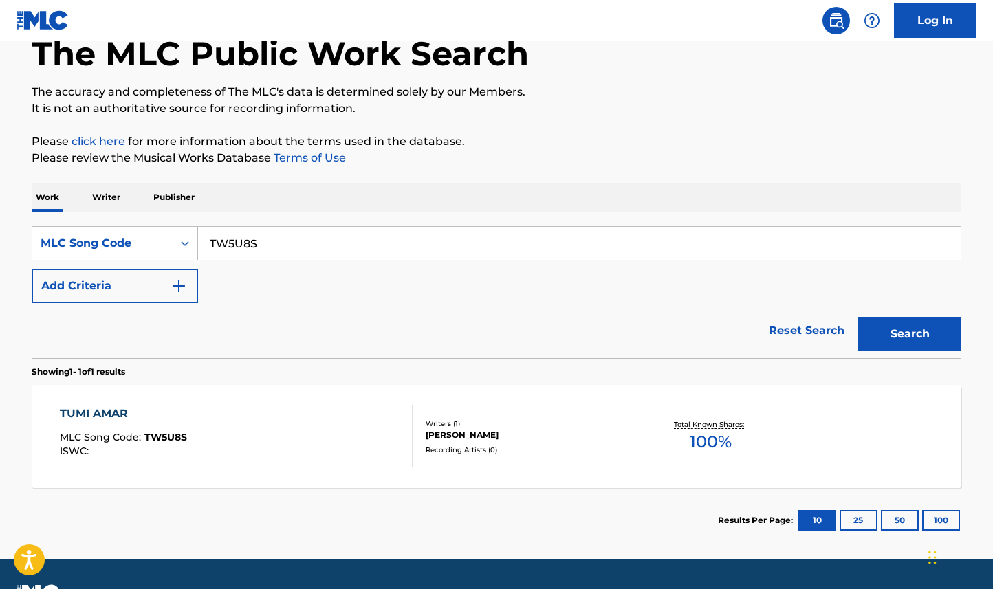
paste input "SVDA9H"
type input "SVDA9H"
click at [858, 317] on button "Search" at bounding box center [909, 334] width 103 height 34
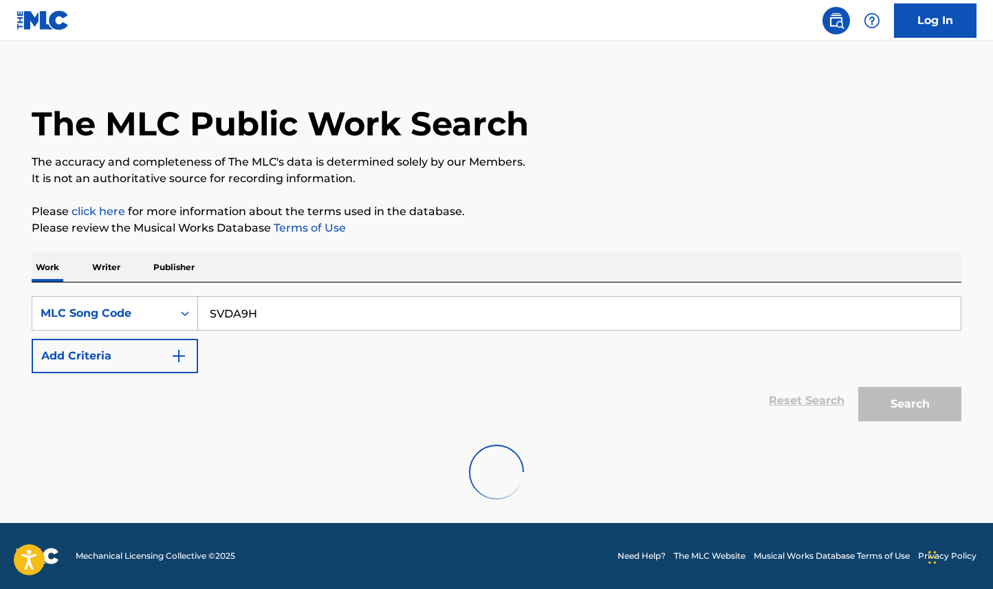
scroll to position [80, 0]
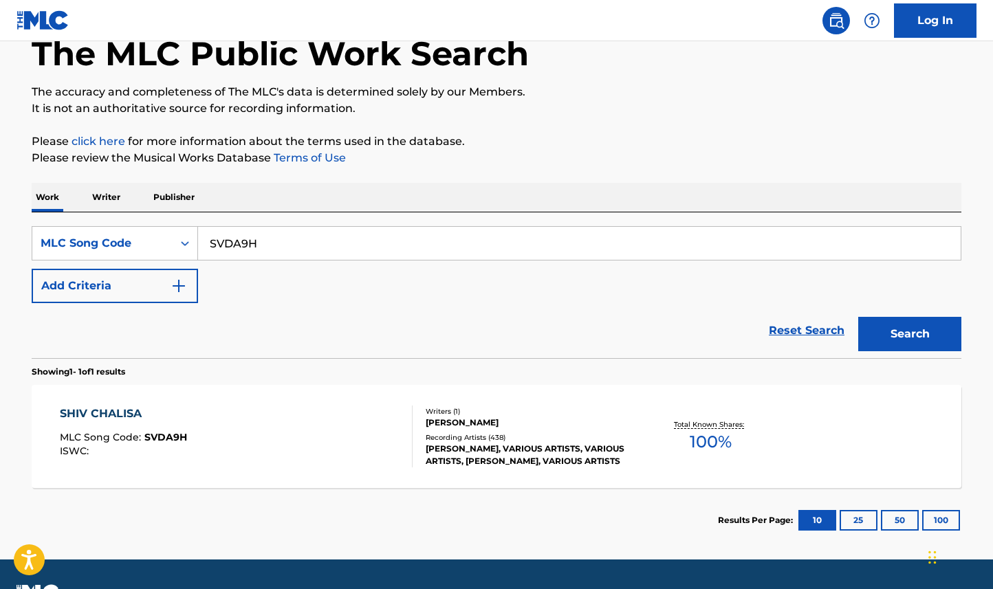
click at [508, 409] on div "Writers ( 1 )" at bounding box center [530, 411] width 208 height 10
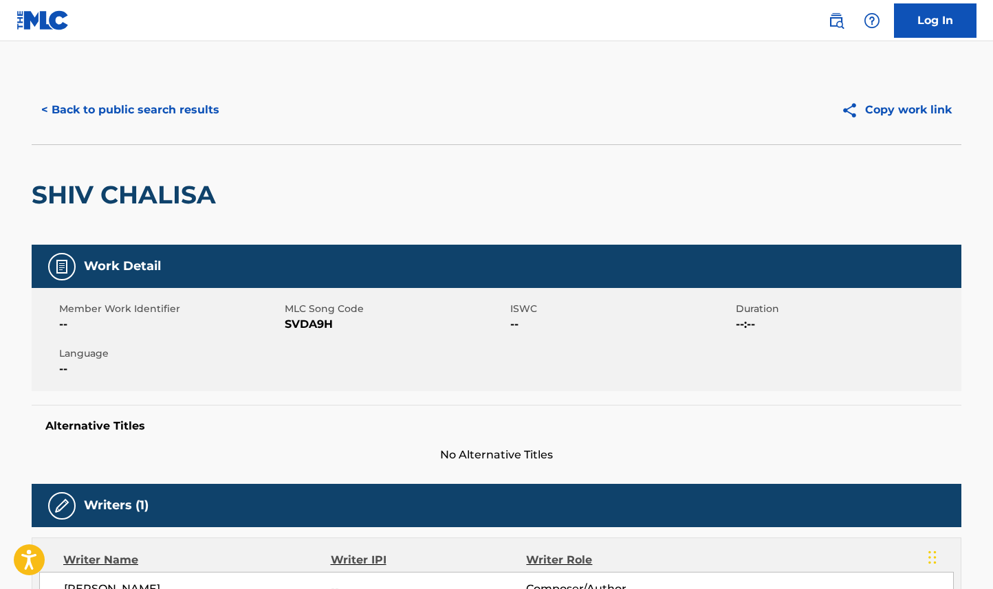
click at [118, 202] on h2 "SHIV CHALISA" at bounding box center [127, 194] width 191 height 31
copy div "SHIV CHALISA"
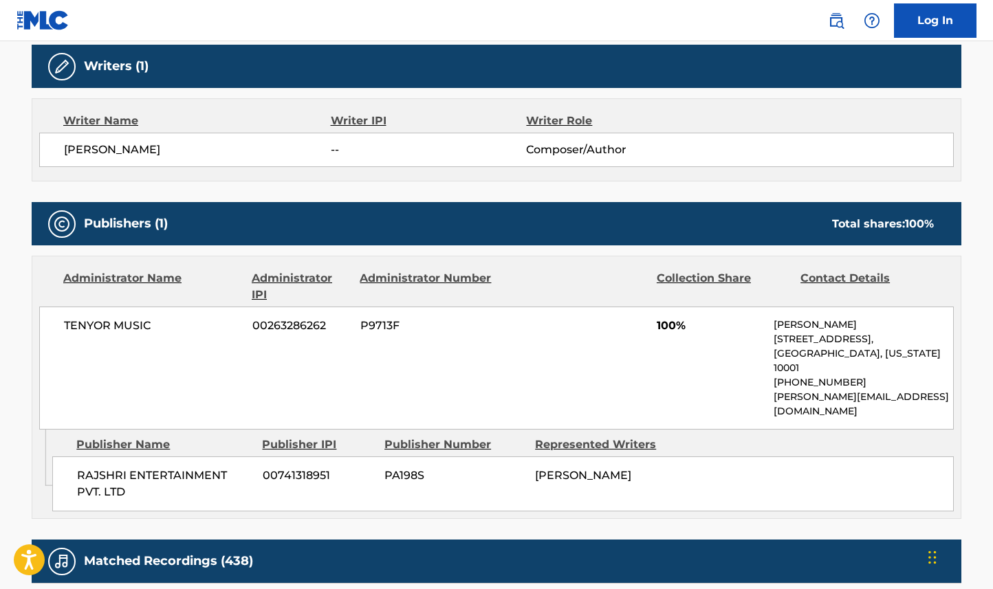
scroll to position [428, 0]
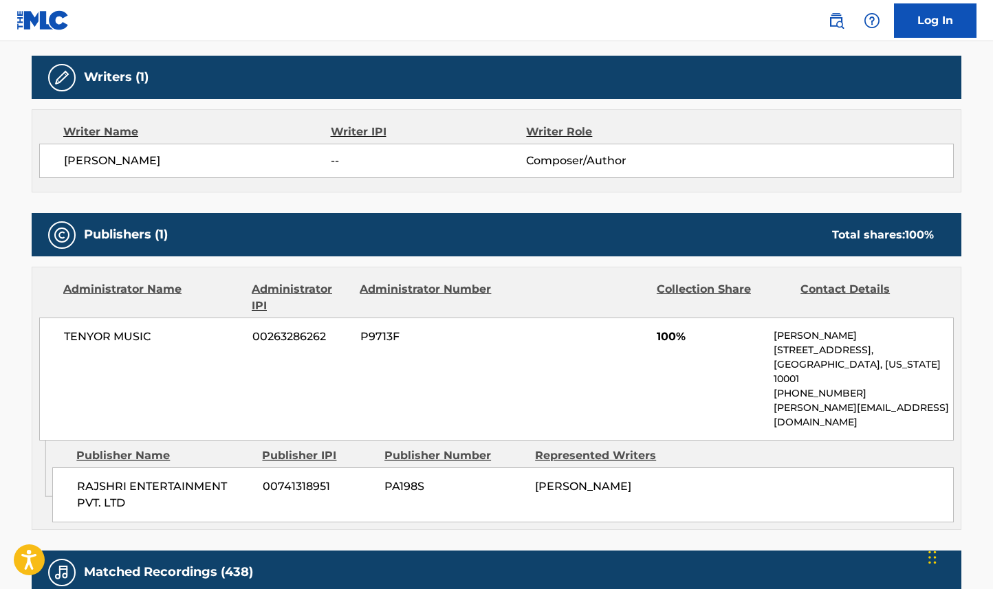
click at [143, 164] on span "[PERSON_NAME]" at bounding box center [197, 161] width 267 height 17
copy div "[PERSON_NAME]"
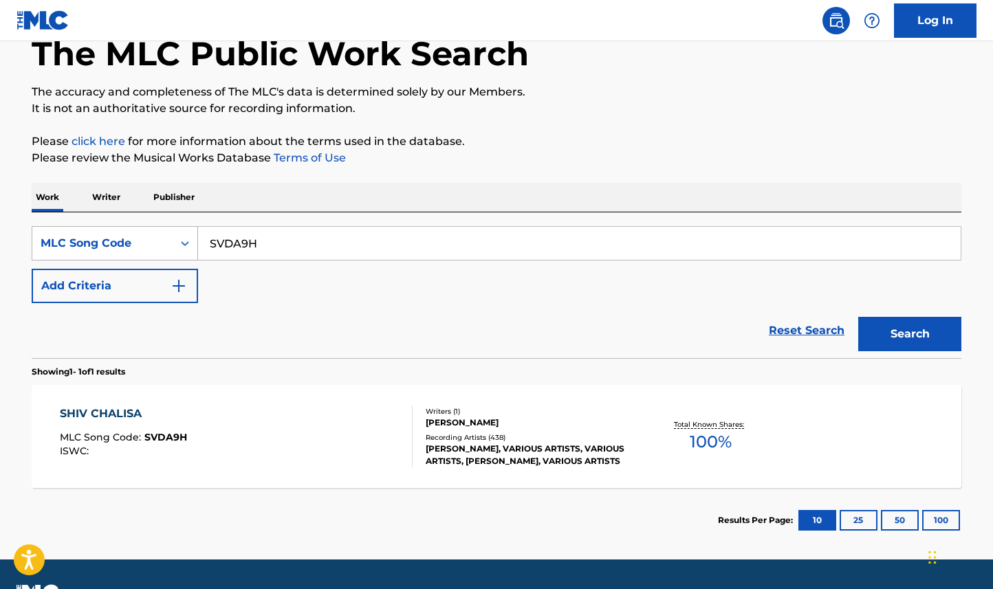
click at [184, 237] on icon "Search Form" at bounding box center [185, 244] width 14 height 14
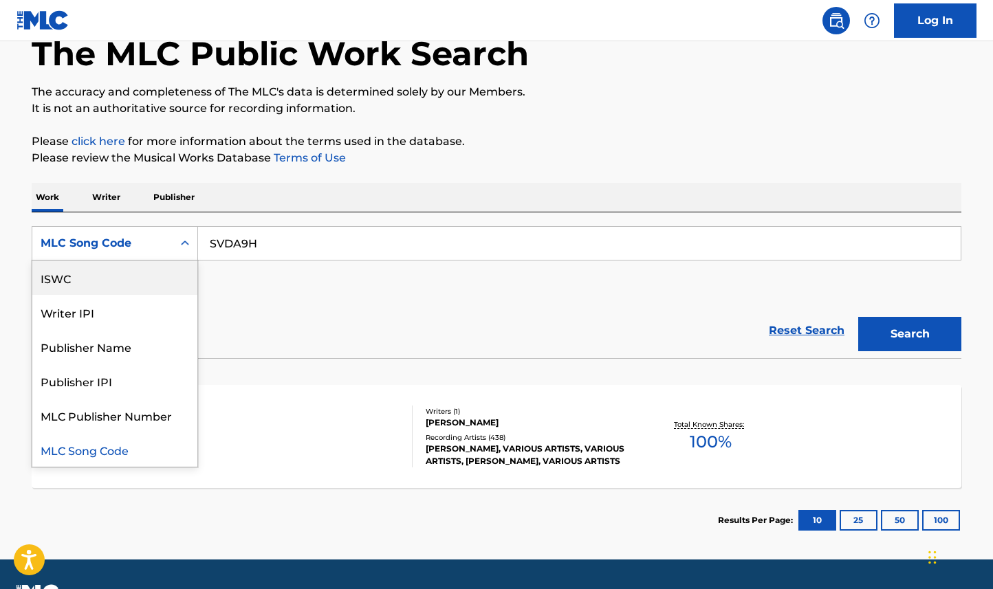
scroll to position [0, 0]
click at [170, 268] on div "Work Title" at bounding box center [114, 278] width 165 height 34
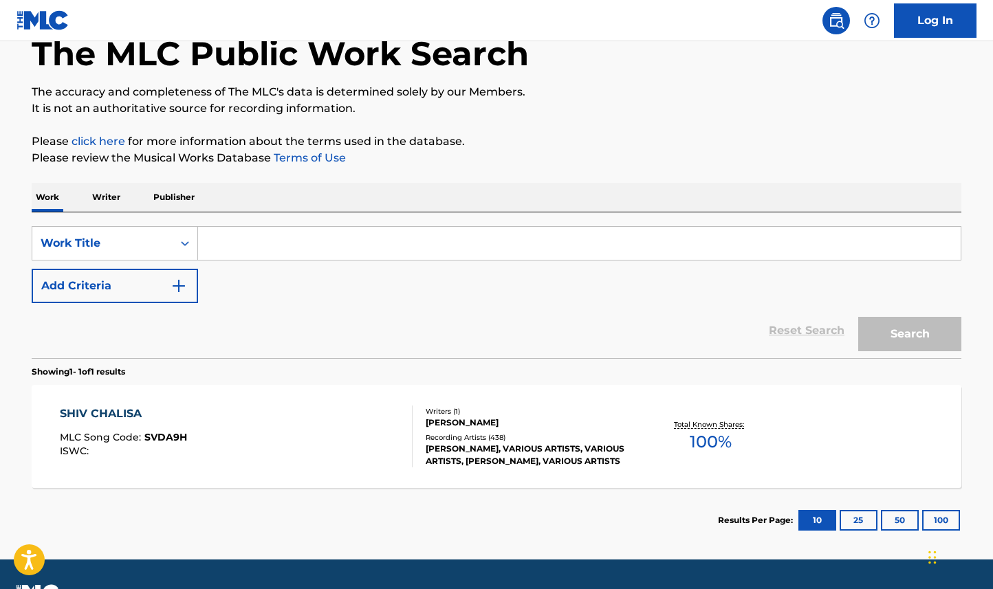
click at [252, 251] on input "Search Form" at bounding box center [579, 243] width 763 height 33
paste input "[PERSON_NAME]"
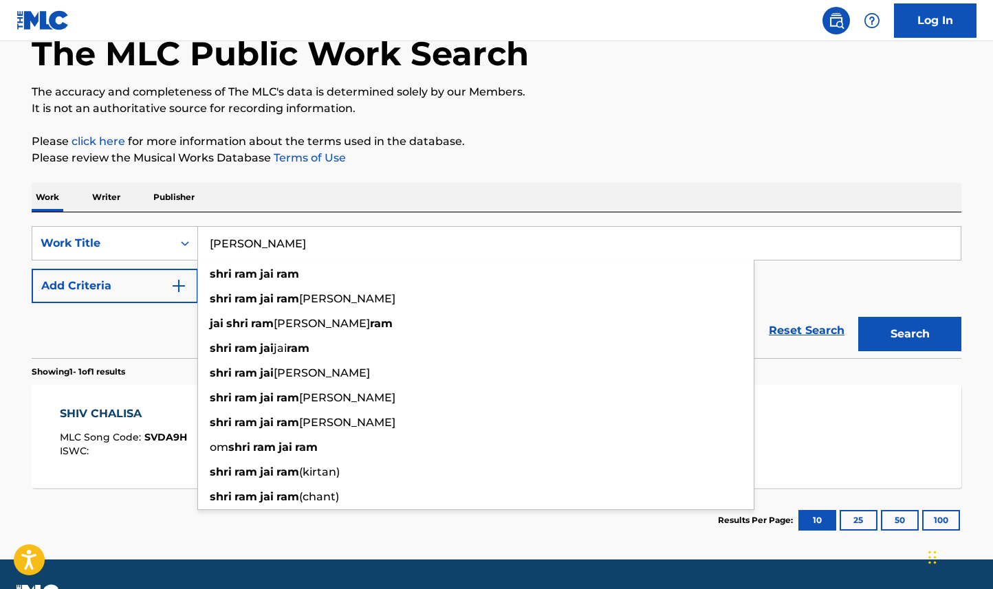
click at [936, 320] on button "Search" at bounding box center [909, 334] width 103 height 34
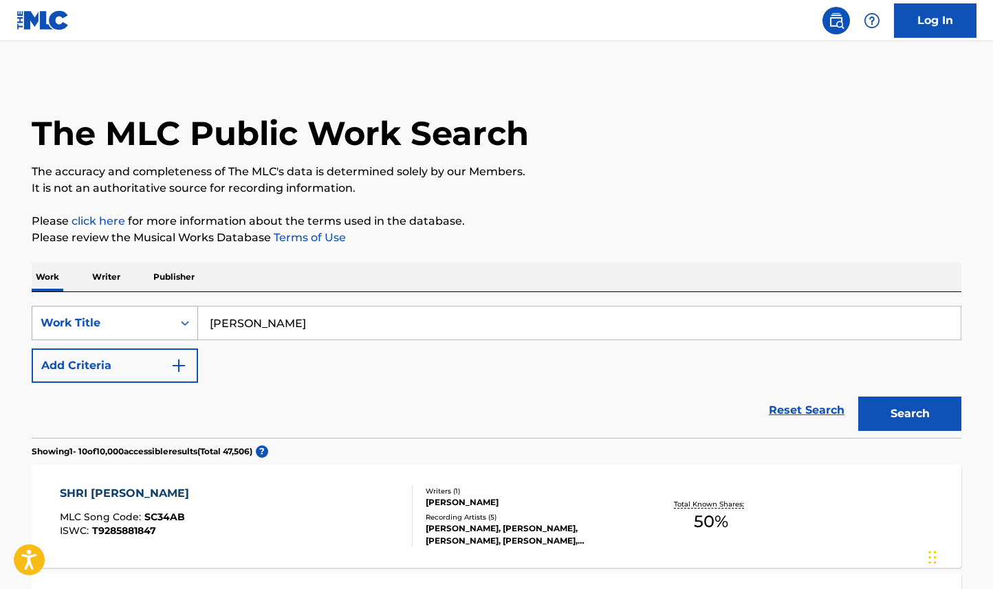
click at [160, 318] on div "Work Title" at bounding box center [103, 323] width 124 height 17
click at [283, 317] on input "[PERSON_NAME]" at bounding box center [579, 323] width 763 height 33
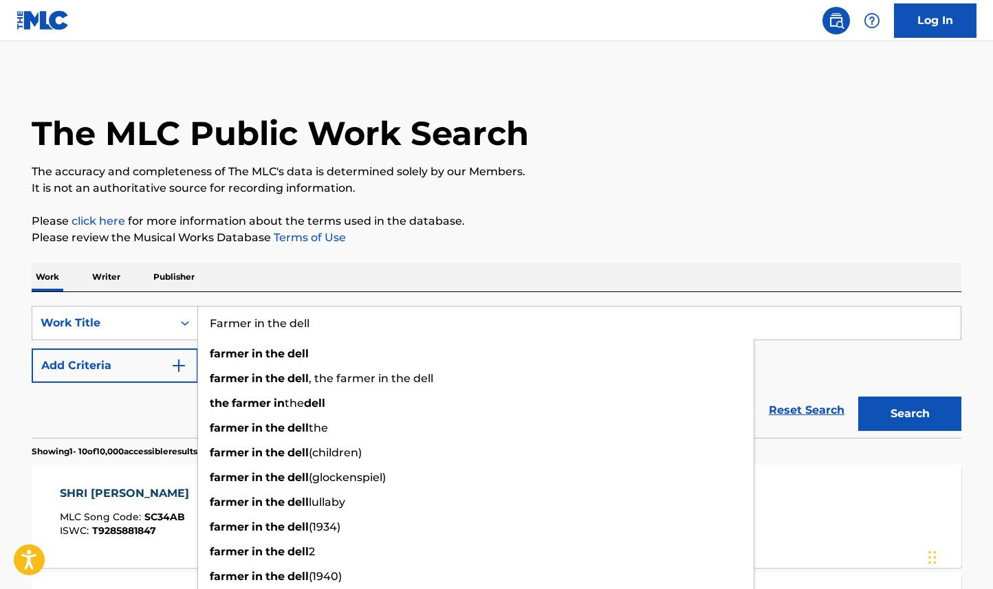
type input "Farmer in the dell"
click at [143, 373] on button "Add Criteria" at bounding box center [115, 366] width 166 height 34
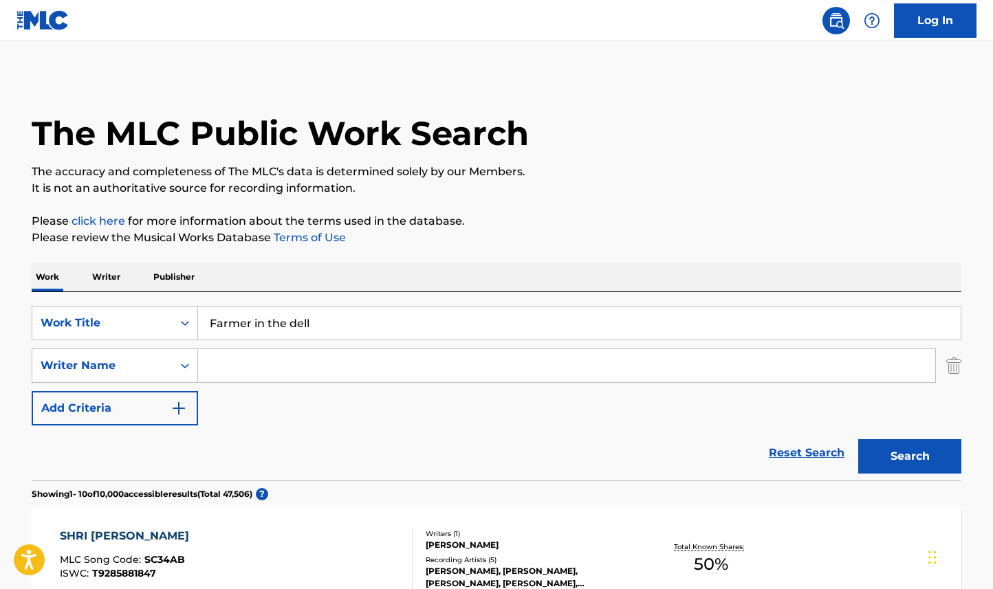
click at [231, 362] on input "Search Form" at bounding box center [566, 365] width 737 height 33
paste input "[PERSON_NAME]"
click at [900, 444] on button "Search" at bounding box center [909, 456] width 103 height 34
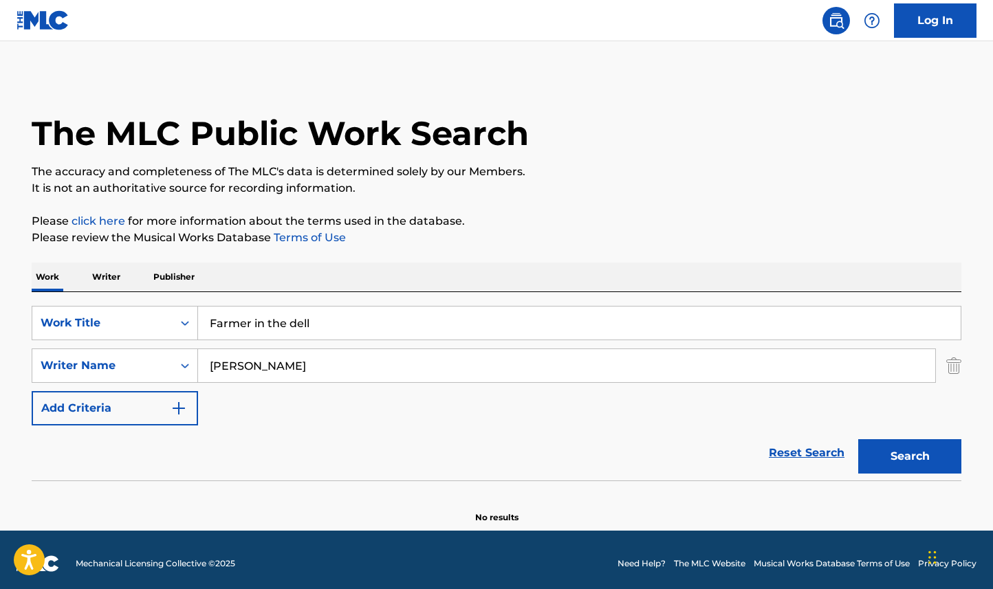
click at [237, 369] on input "[PERSON_NAME]" at bounding box center [566, 365] width 737 height 33
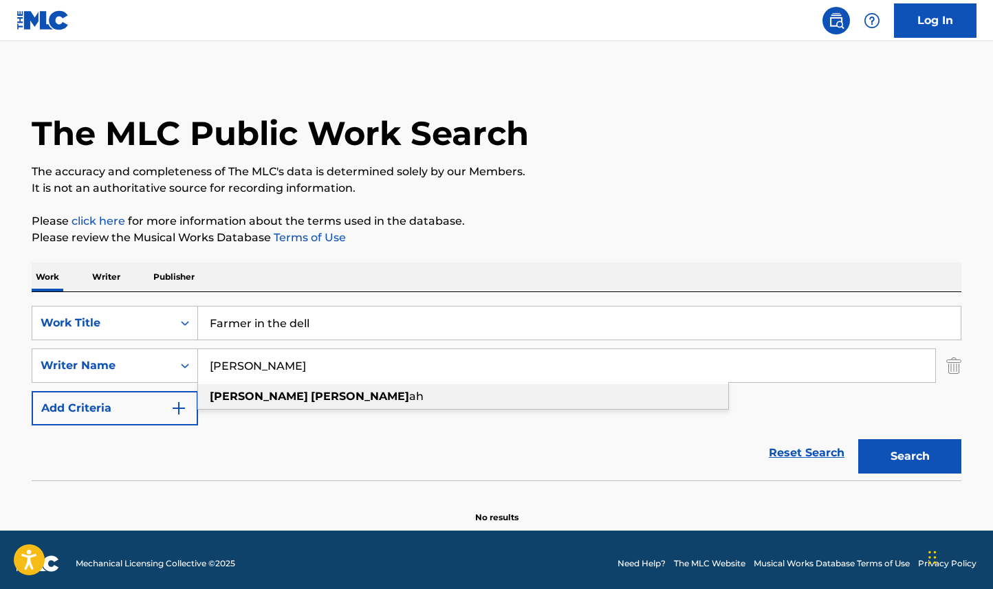
click at [239, 404] on div "[PERSON_NAME] ah" at bounding box center [463, 396] width 530 height 25
type input "[PERSON_NAME] [PERSON_NAME]"
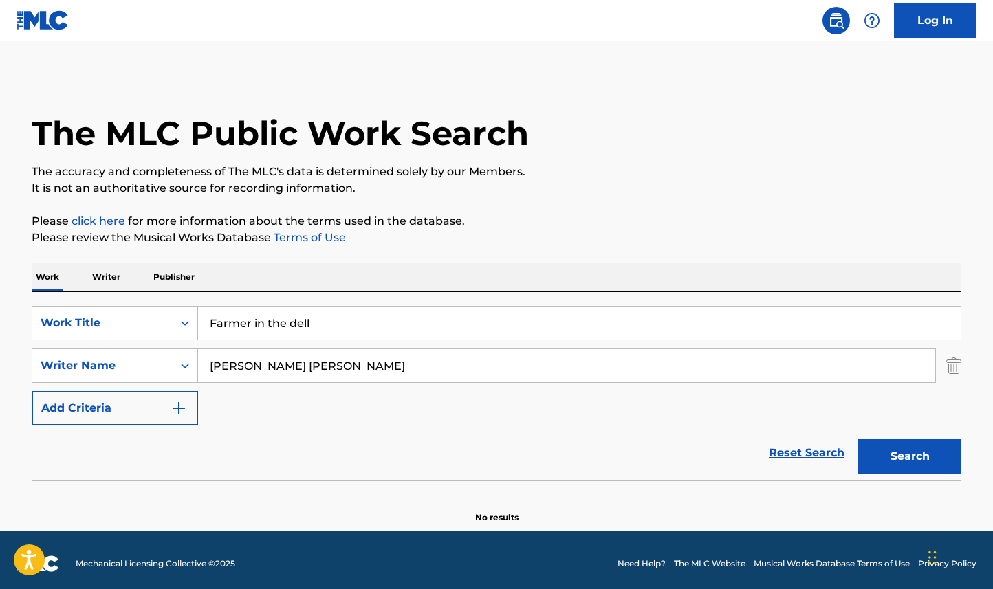
click at [884, 454] on button "Search" at bounding box center [909, 456] width 103 height 34
